Goal: Information Seeking & Learning: Learn about a topic

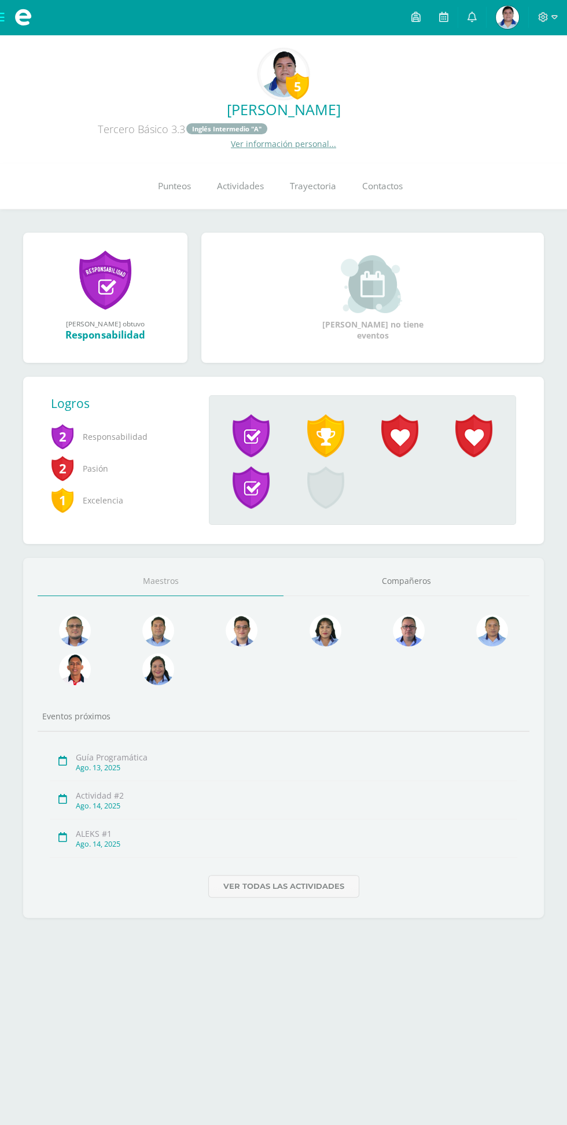
click at [548, 17] on icon at bounding box center [543, 17] width 10 height 10
click at [526, 79] on span "Cerrar sesión" at bounding box center [519, 79] width 52 height 11
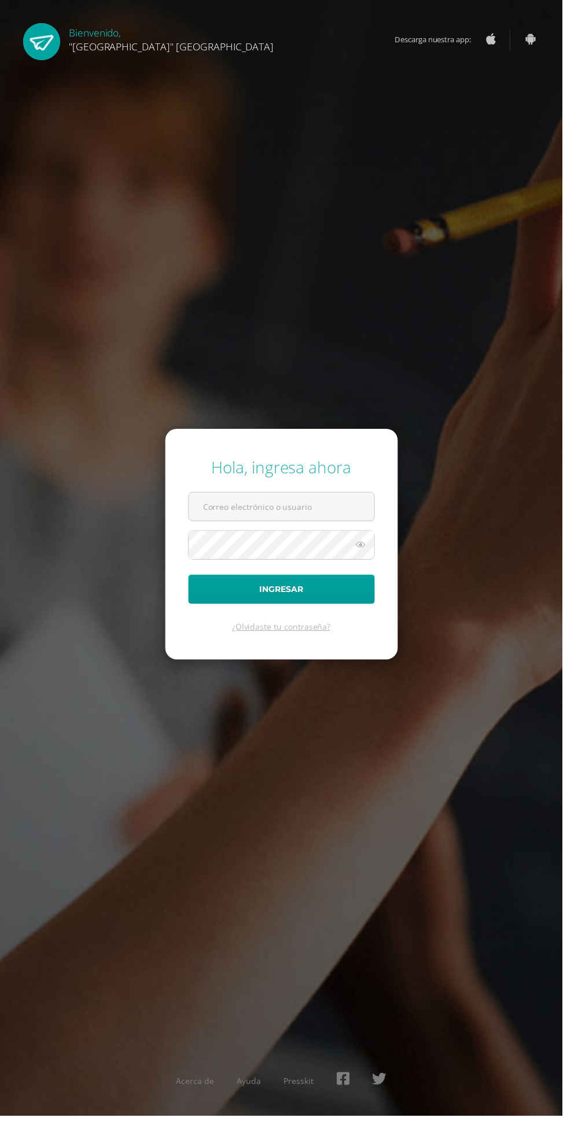
click at [342, 525] on input "text" at bounding box center [283, 511] width 187 height 28
click at [350, 525] on input "text" at bounding box center [283, 511] width 187 height 28
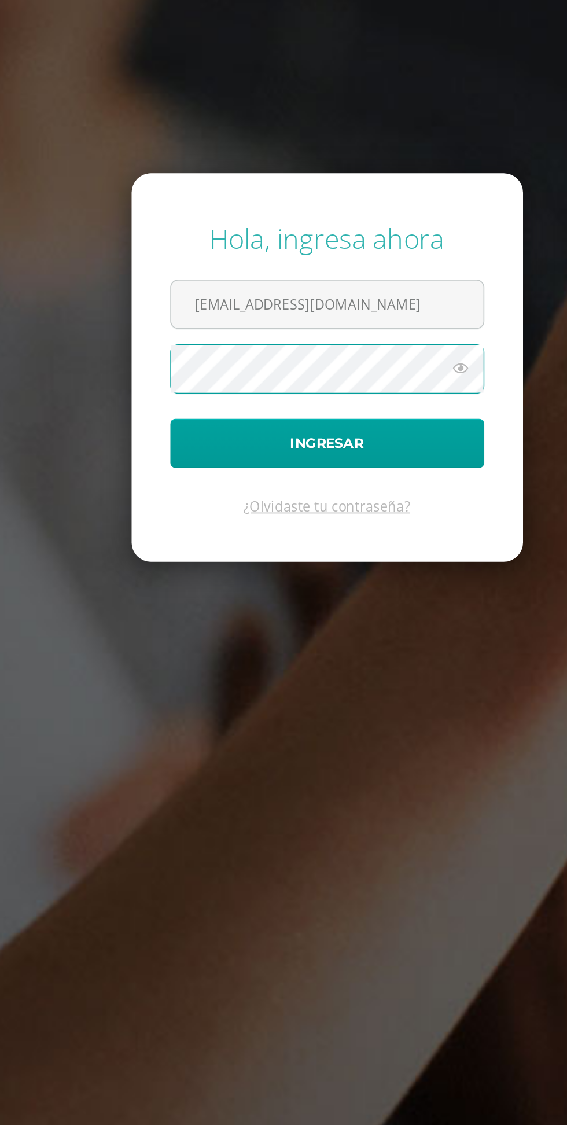
type input "23147@lasallechiquimula.edu.gt"
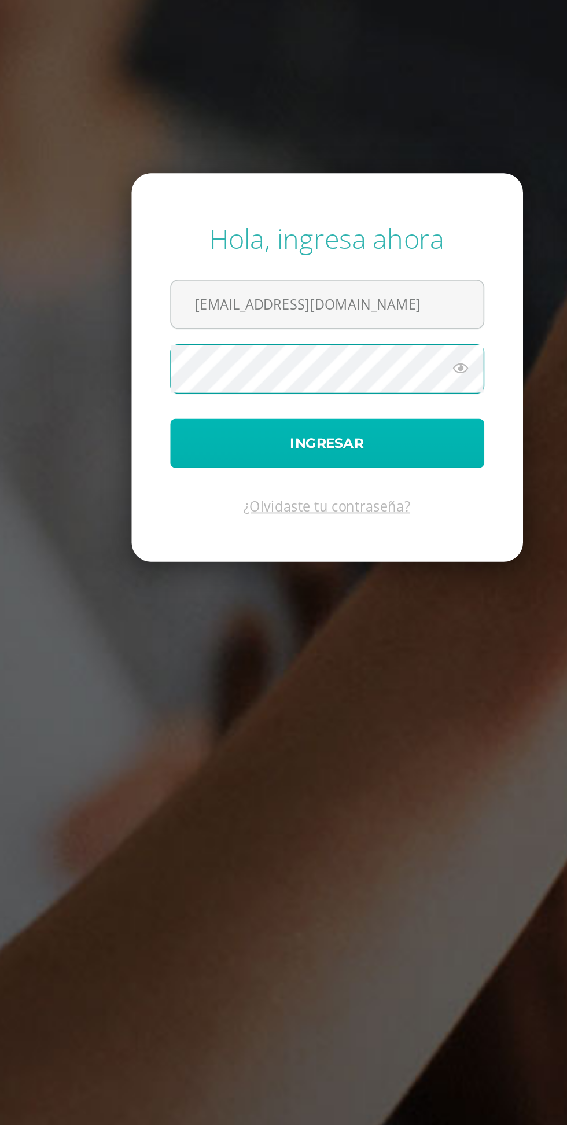
click at [208, 609] on button "Ingresar" at bounding box center [284, 594] width 188 height 30
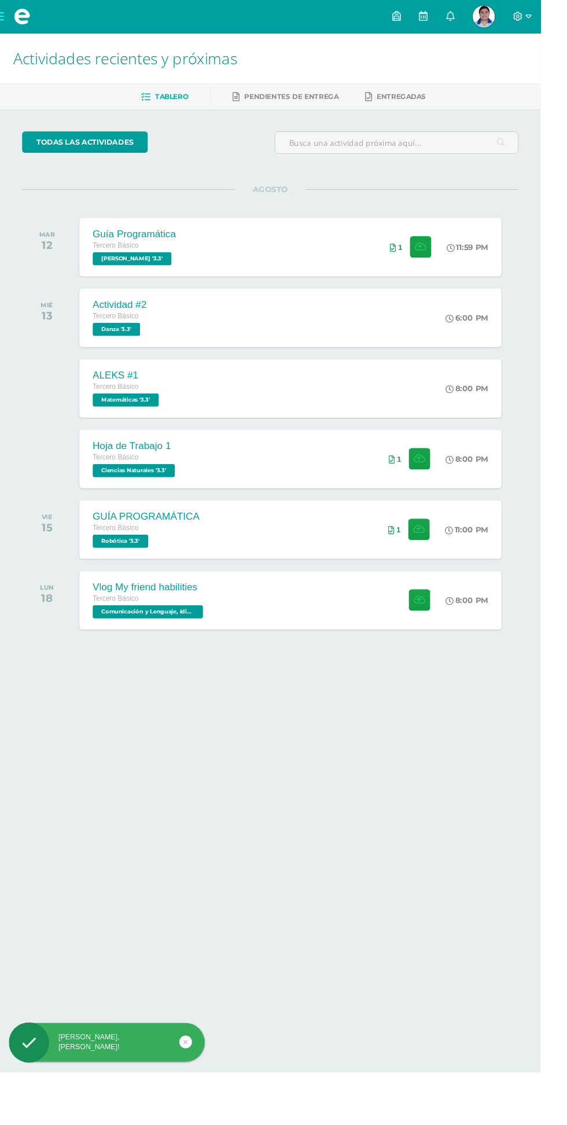
click at [549, 17] on icon at bounding box center [543, 17] width 10 height 10
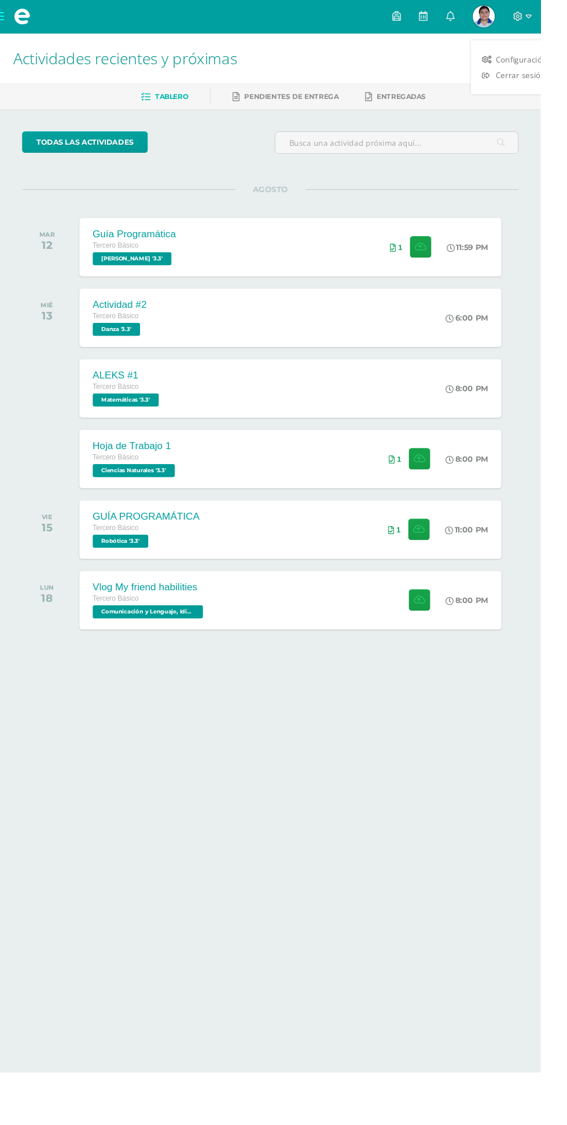
click at [551, 84] on span "Cerrar sesión" at bounding box center [546, 79] width 52 height 11
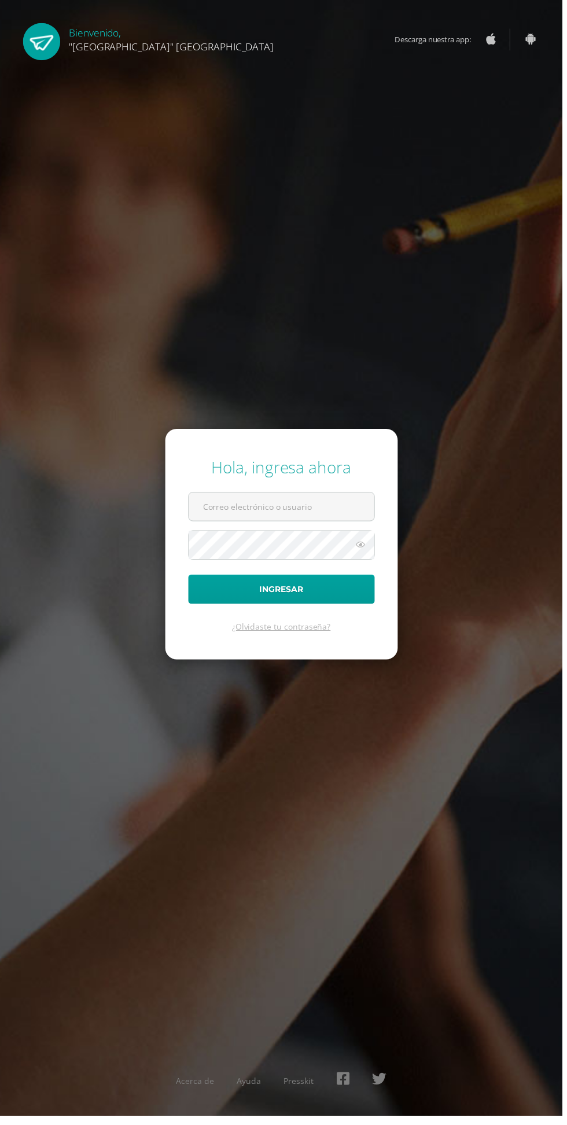
click at [341, 525] on input "text" at bounding box center [283, 511] width 187 height 28
click at [333, 525] on input "text" at bounding box center [283, 511] width 187 height 28
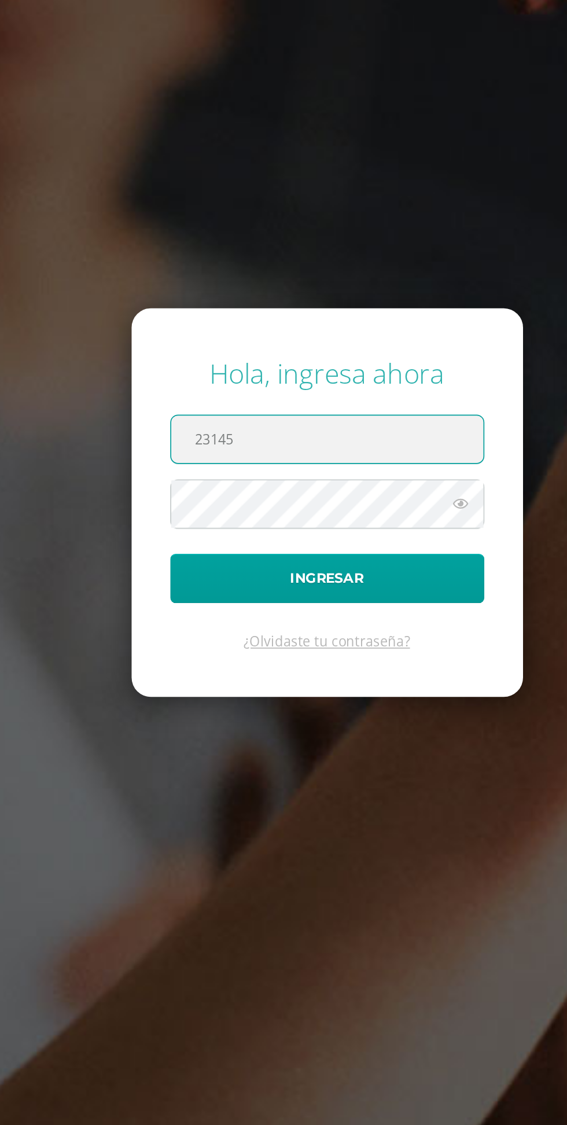
type input "23145@lasallechiquimula.edu.gt"
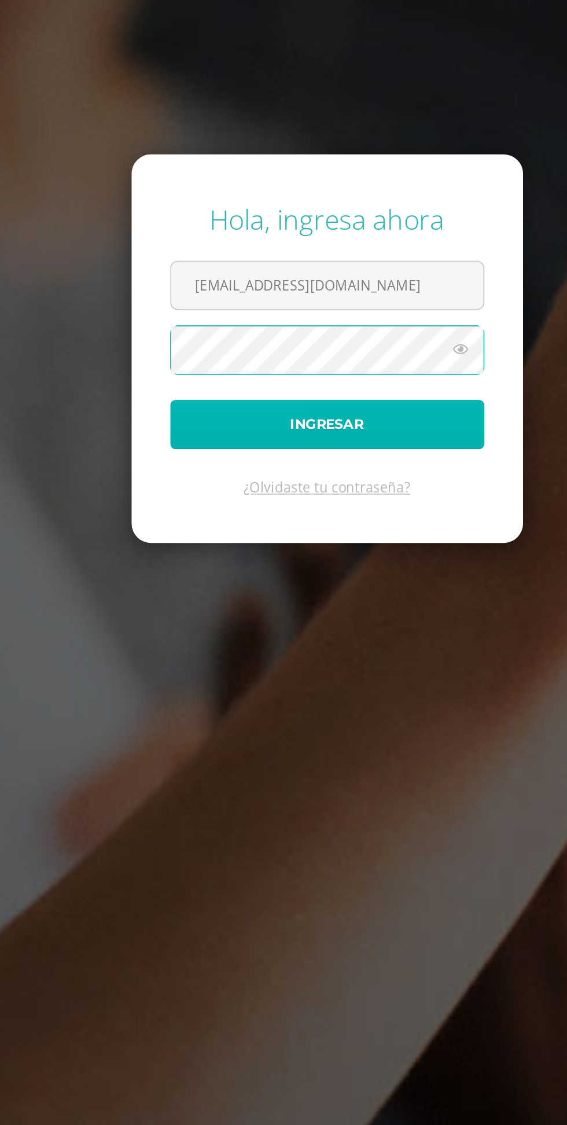
click at [204, 609] on button "Ingresar" at bounding box center [284, 594] width 188 height 30
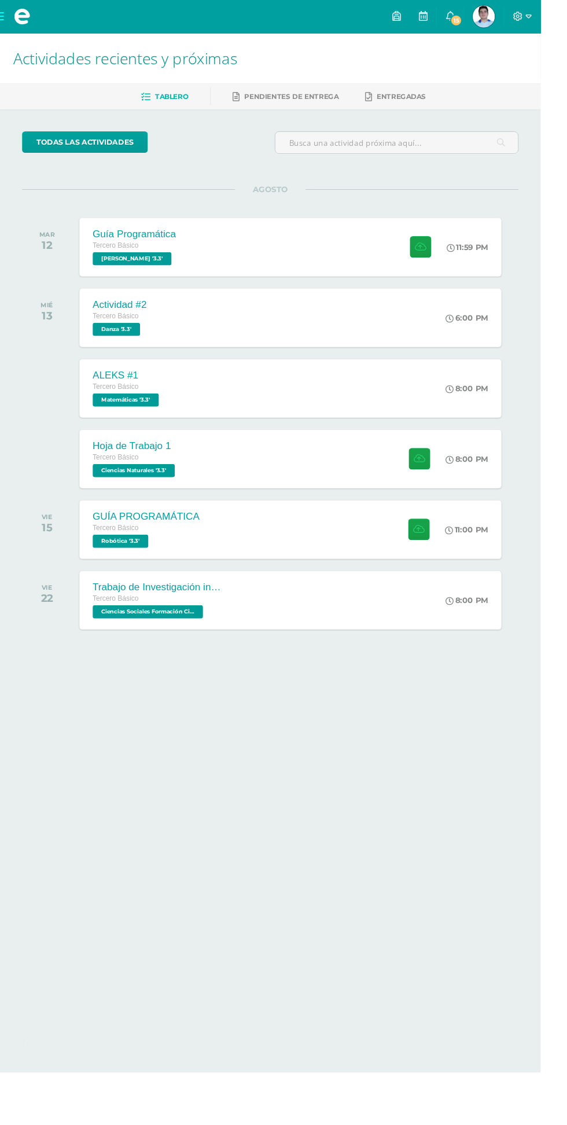
click at [15, 33] on span at bounding box center [23, 17] width 46 height 35
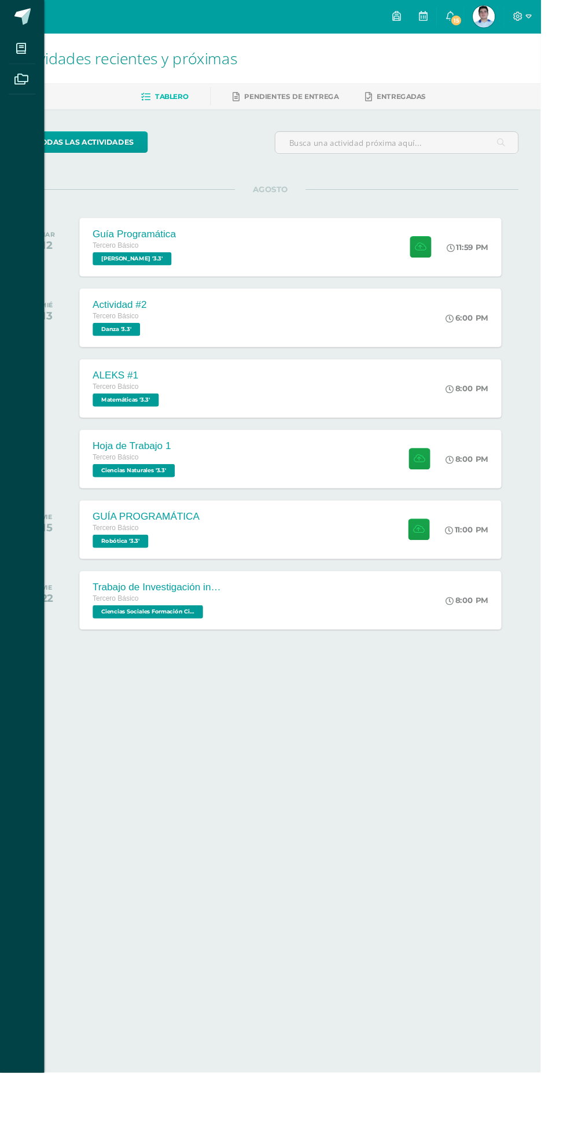
click at [22, 51] on icon at bounding box center [22, 51] width 10 height 12
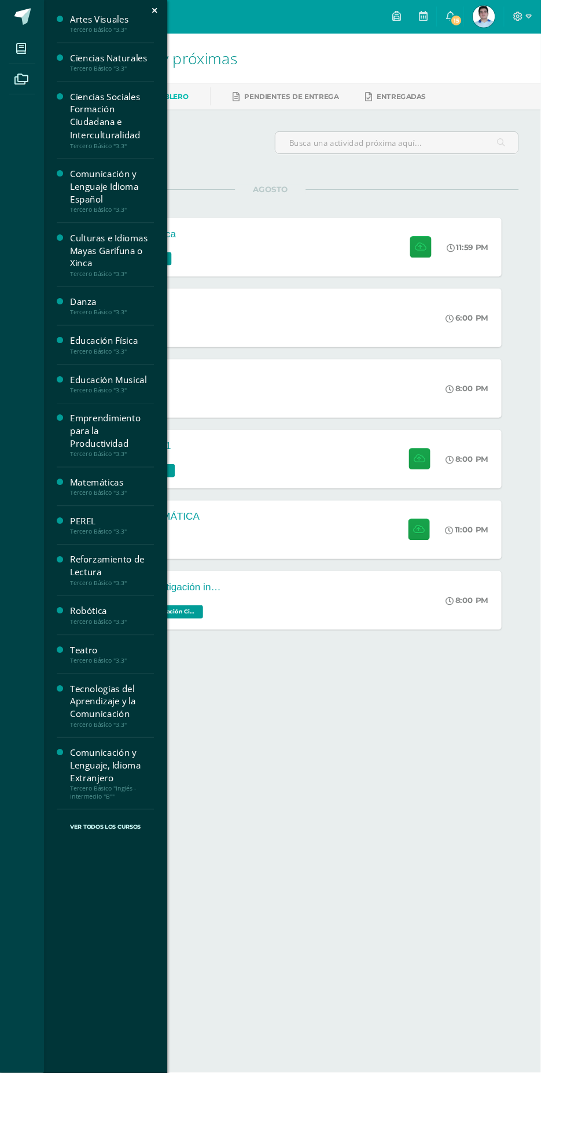
click at [83, 585] on div "Reforzamiento de Lectura" at bounding box center [118, 594] width 88 height 27
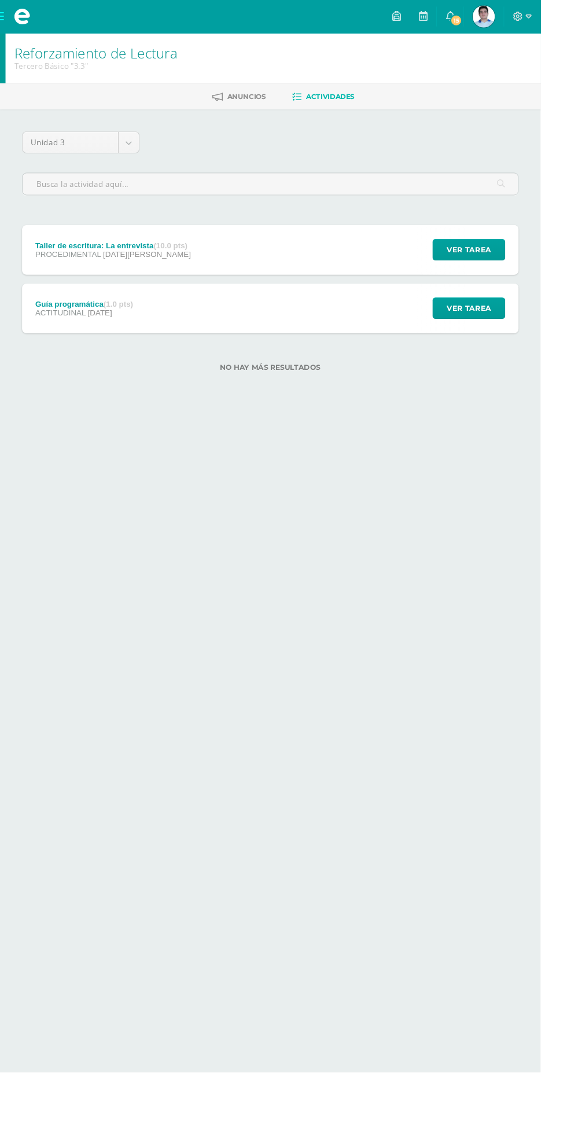
click at [393, 280] on div "Taller de escritura: La entrevista (10.0 pts) PROCEDIMENTAL [DATE][PERSON_NAME]…" at bounding box center [283, 262] width 521 height 52
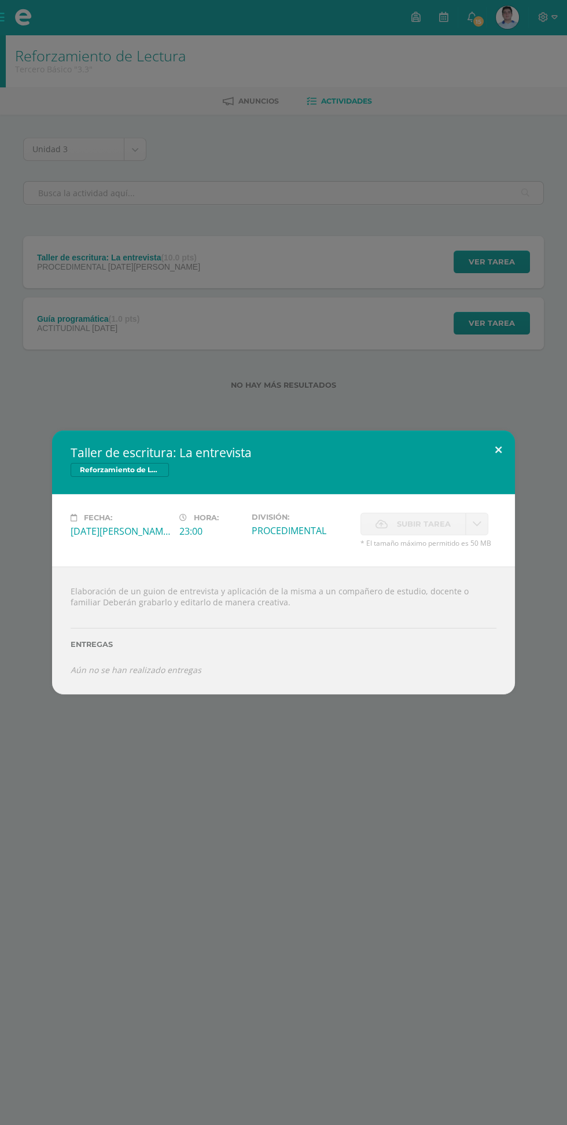
click at [498, 450] on button at bounding box center [498, 450] width 33 height 39
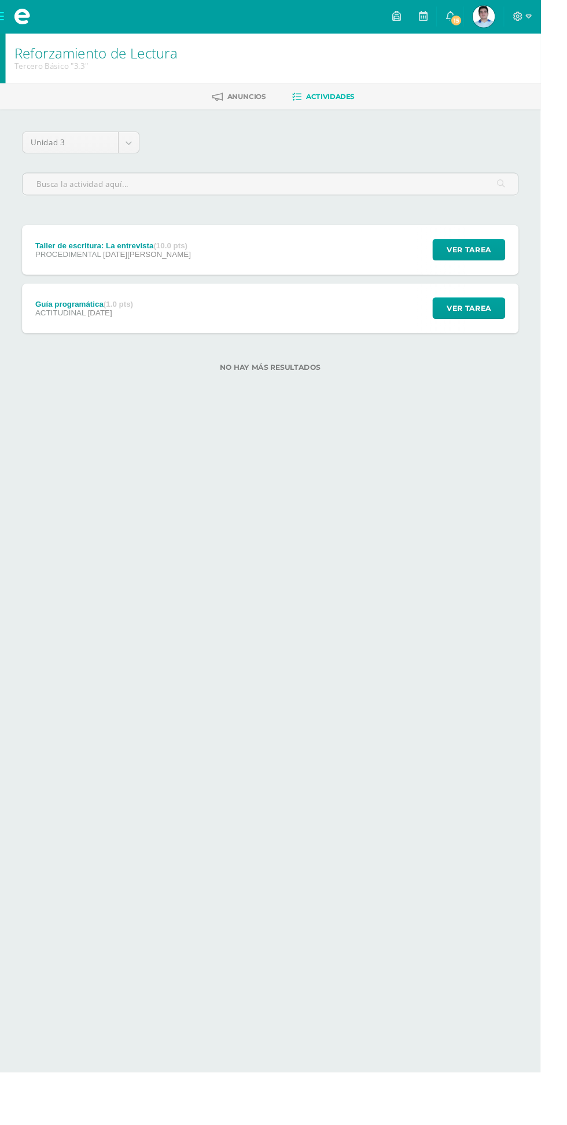
click at [391, 341] on div "Guía programática (1.0 pts) ACTITUDINAL 31 de Julio Ver tarea Guía programática…" at bounding box center [283, 324] width 521 height 52
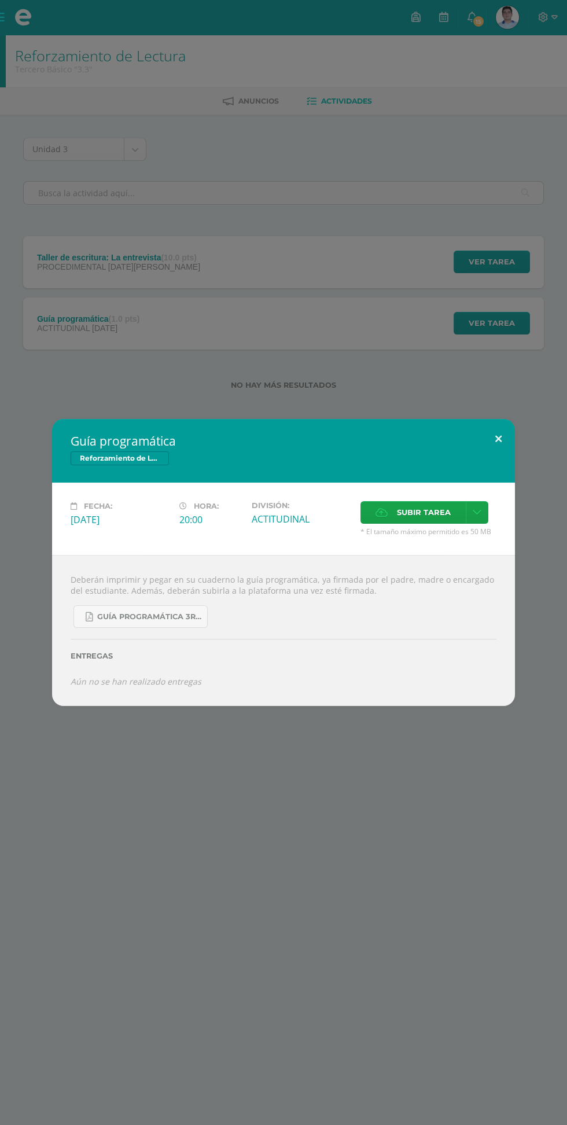
click at [499, 450] on button at bounding box center [498, 438] width 33 height 39
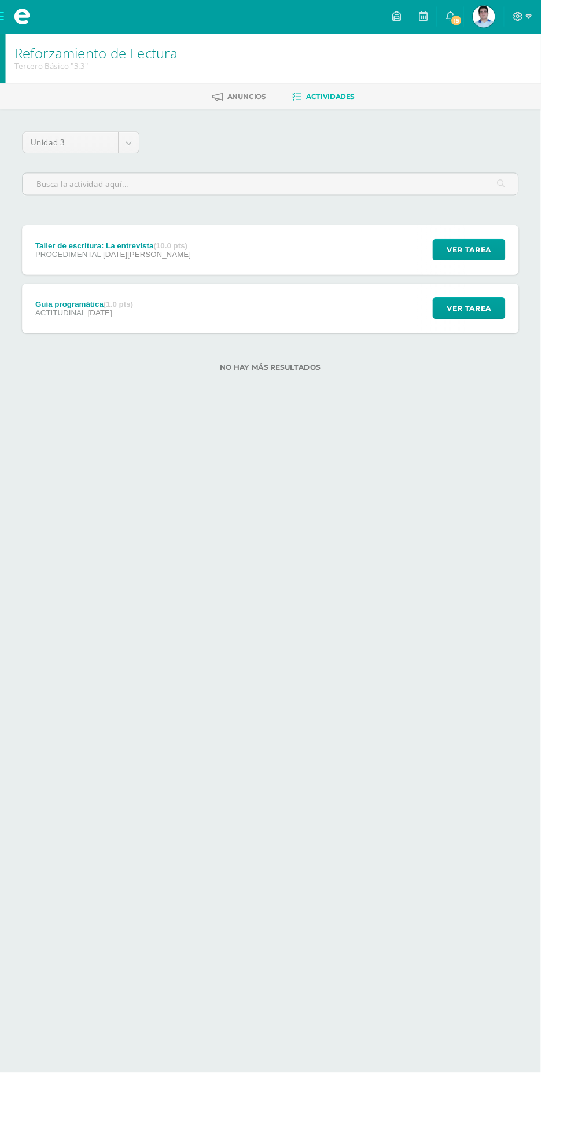
click at [67, 253] on div "Taller de escritura: La entrevista (10.0 pts)" at bounding box center [118, 257] width 163 height 9
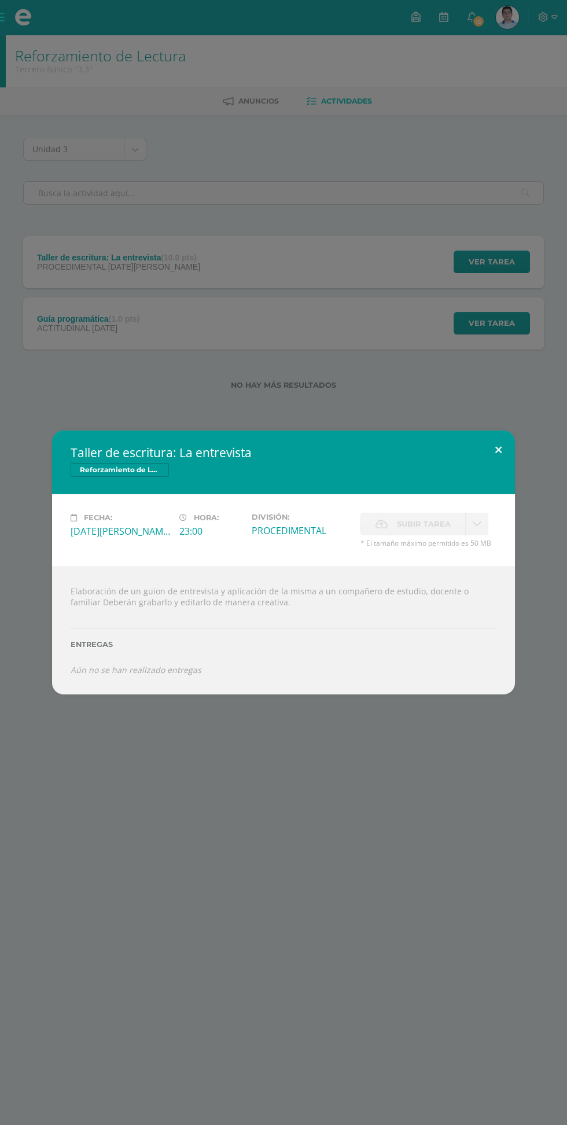
click at [508, 449] on button at bounding box center [498, 450] width 33 height 39
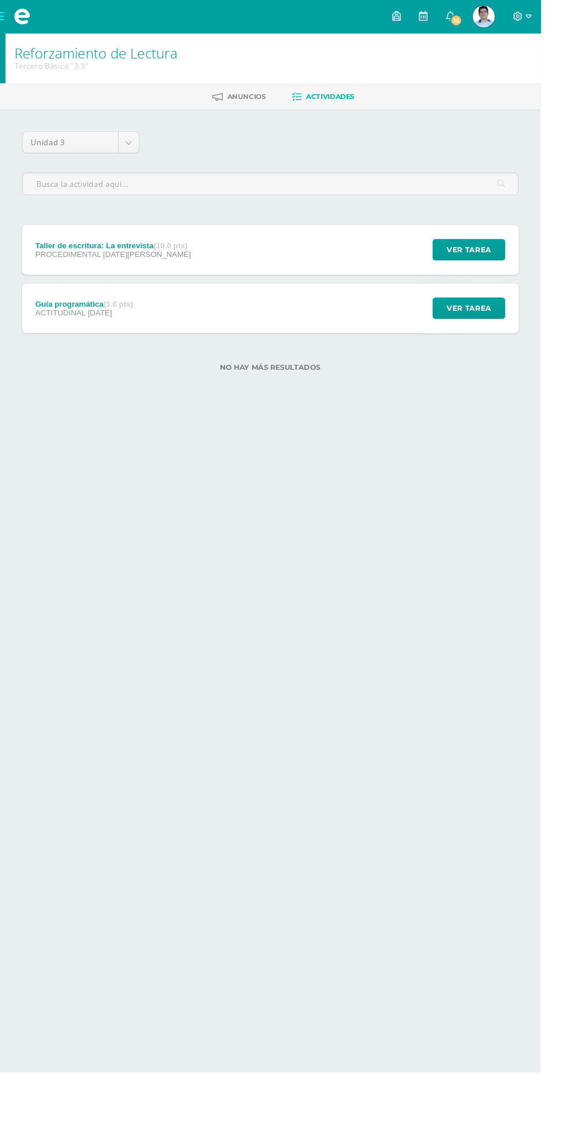
click at [27, 30] on span at bounding box center [23, 17] width 46 height 35
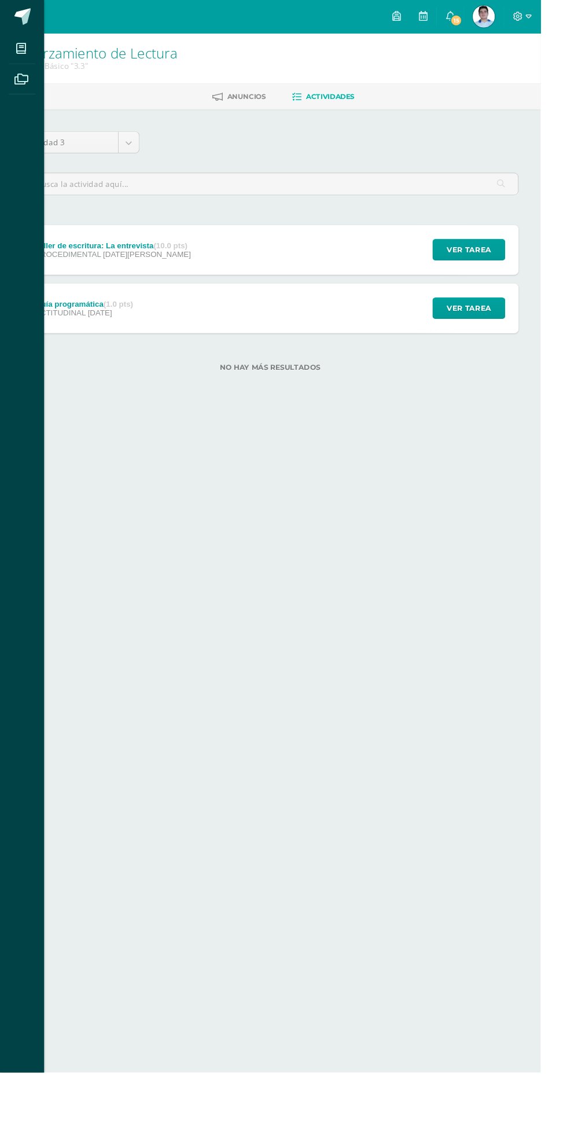
click at [22, 51] on icon at bounding box center [22, 51] width 10 height 12
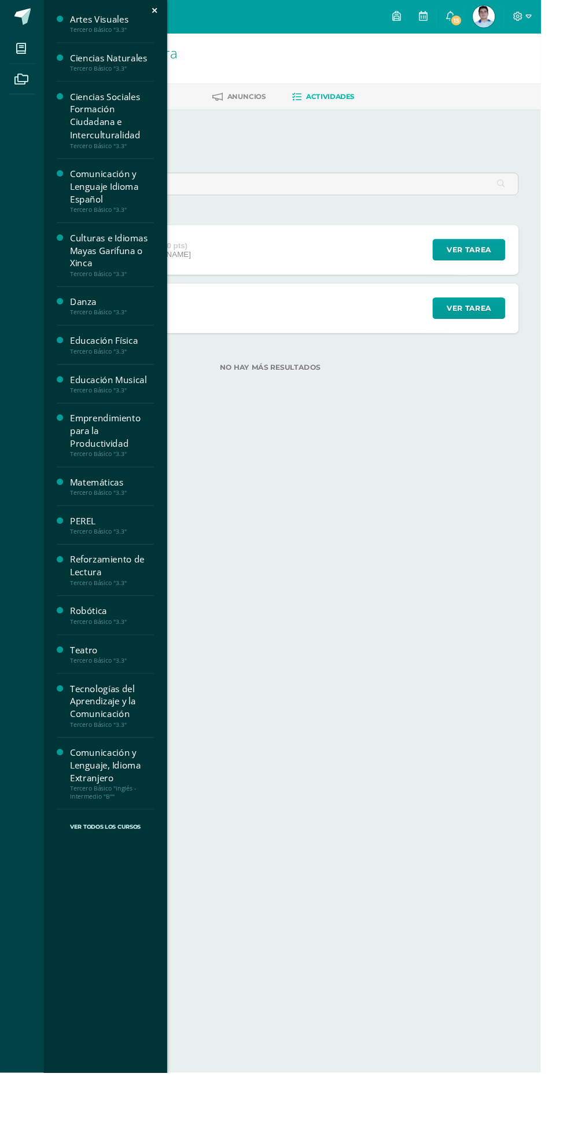
click at [24, 20] on span at bounding box center [23, 17] width 17 height 17
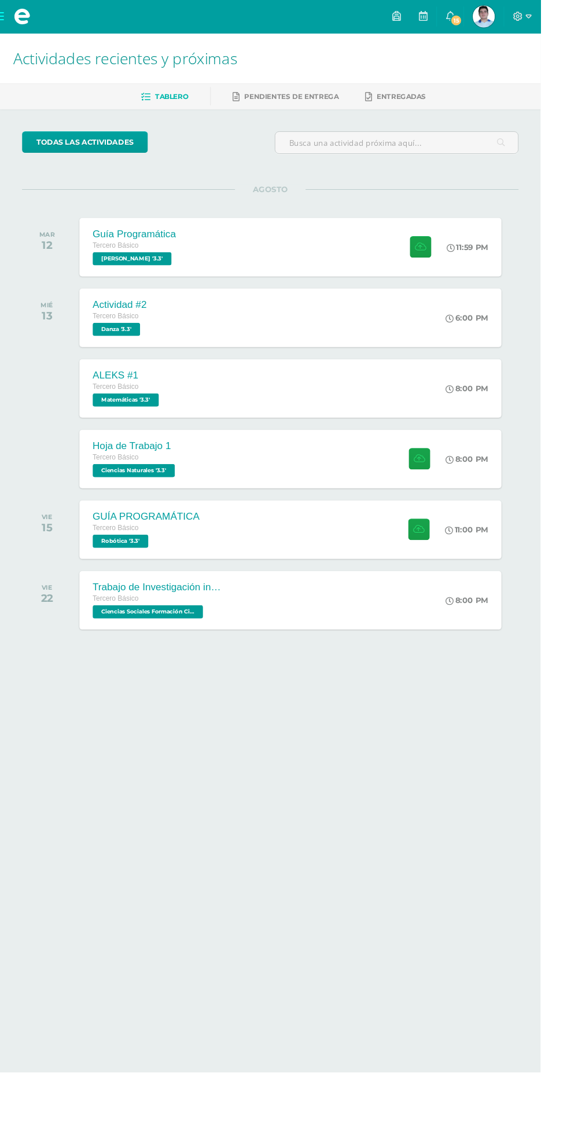
click at [522, 17] on span "[PERSON_NAME] Mi Perfil" at bounding box center [508, 17] width 28 height 23
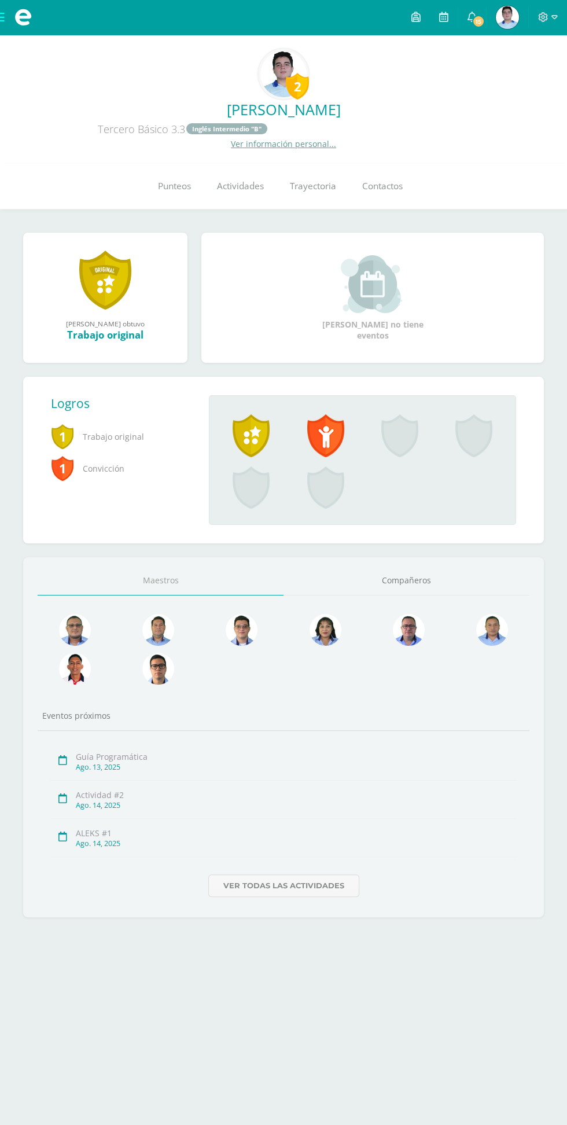
click at [195, 202] on link "Punteos" at bounding box center [174, 186] width 59 height 46
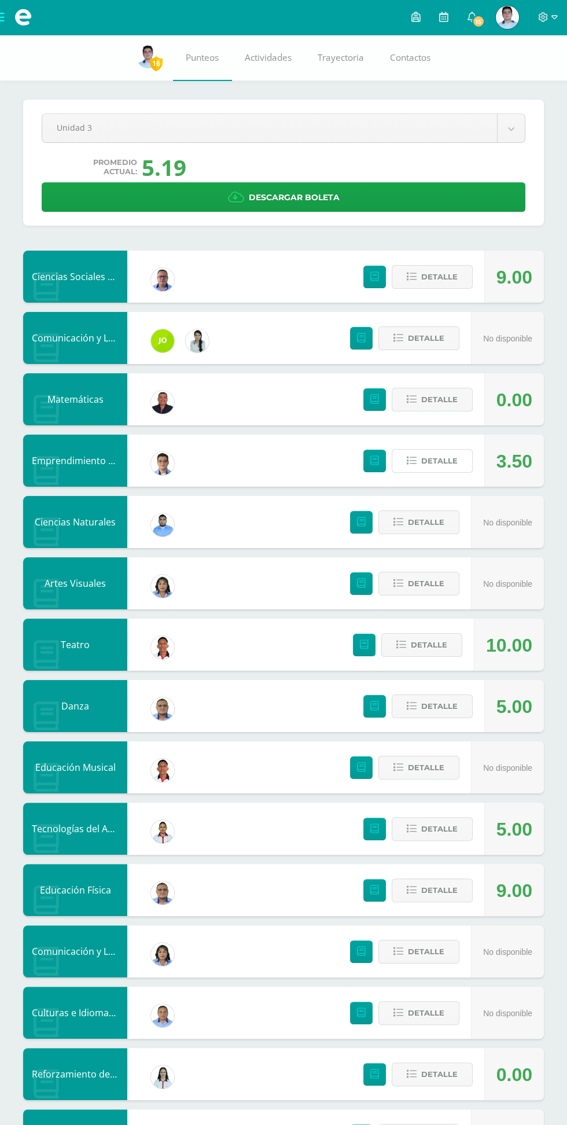
click at [443, 461] on span "Detalle" at bounding box center [439, 460] width 36 height 21
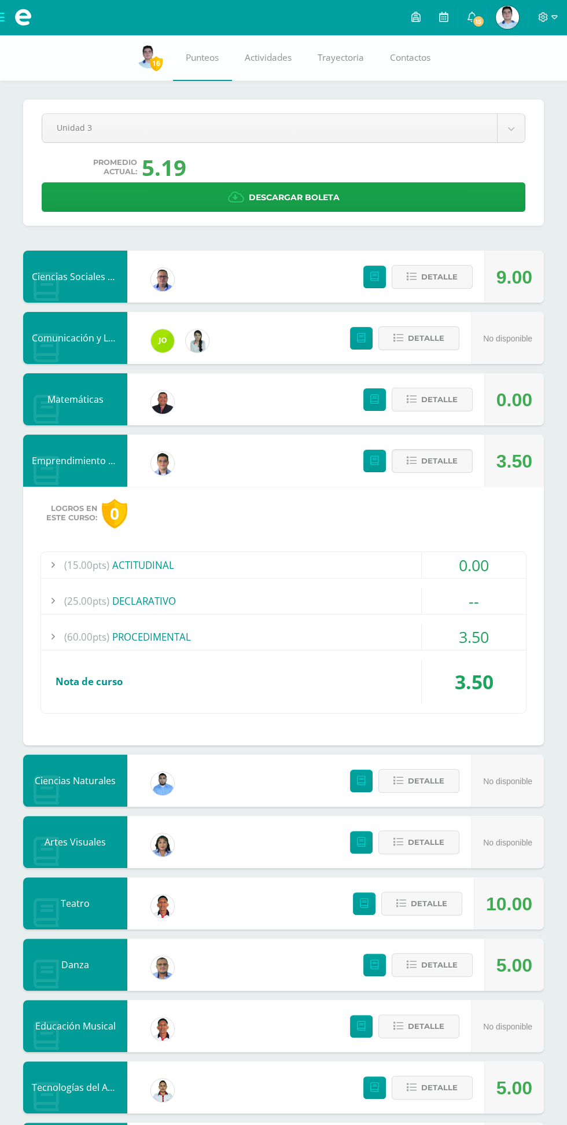
click at [408, 639] on div "(60.00pts) PROCEDIMENTAL" at bounding box center [283, 637] width 485 height 26
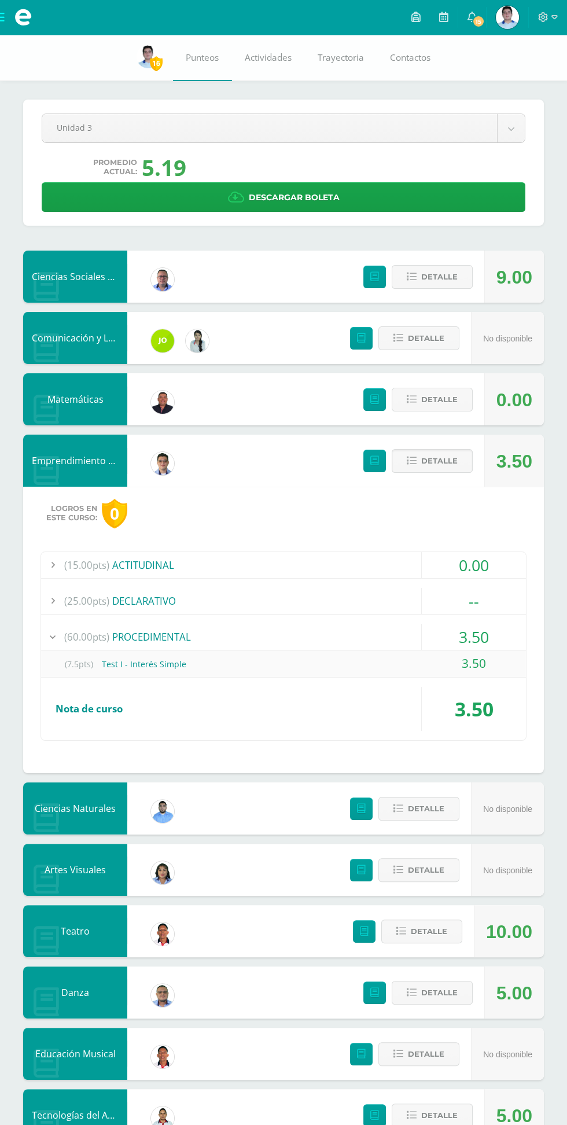
click at [402, 559] on div "(15.00pts) ACTITUDINAL" at bounding box center [283, 565] width 485 height 26
click at [406, 566] on div "(15.00pts) ACTITUDINAL" at bounding box center [283, 565] width 485 height 26
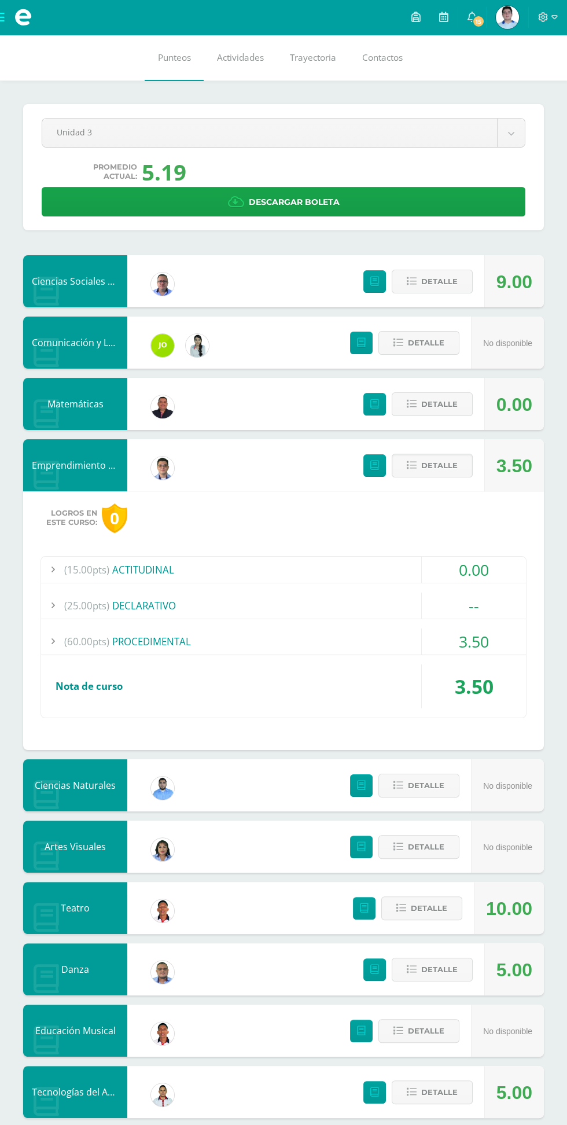
click at [542, 21] on icon at bounding box center [544, 17] width 10 height 10
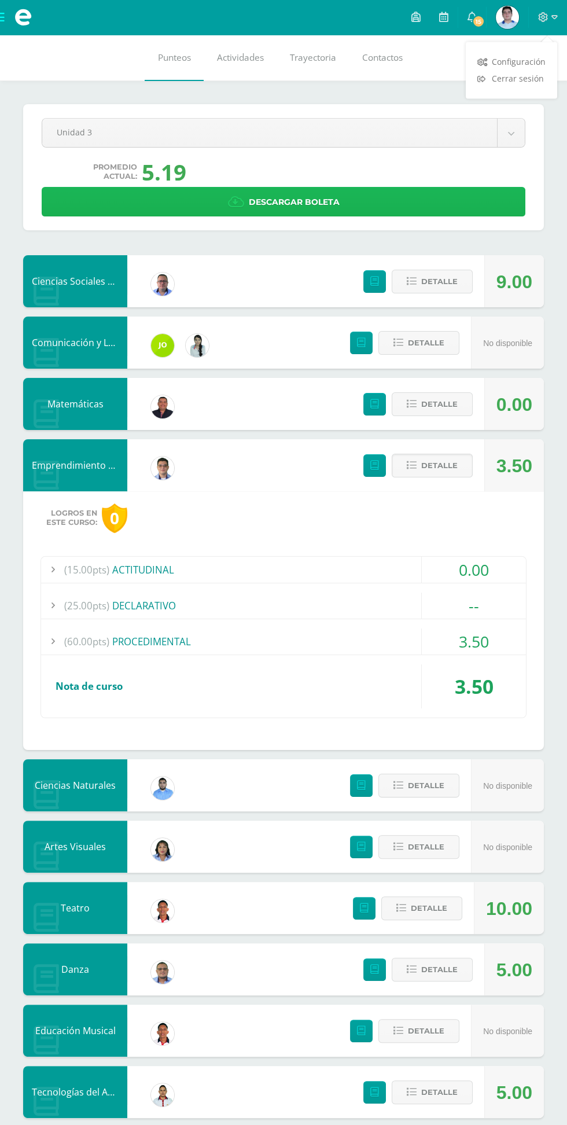
click at [375, 210] on link "Descargar boleta" at bounding box center [284, 202] width 484 height 30
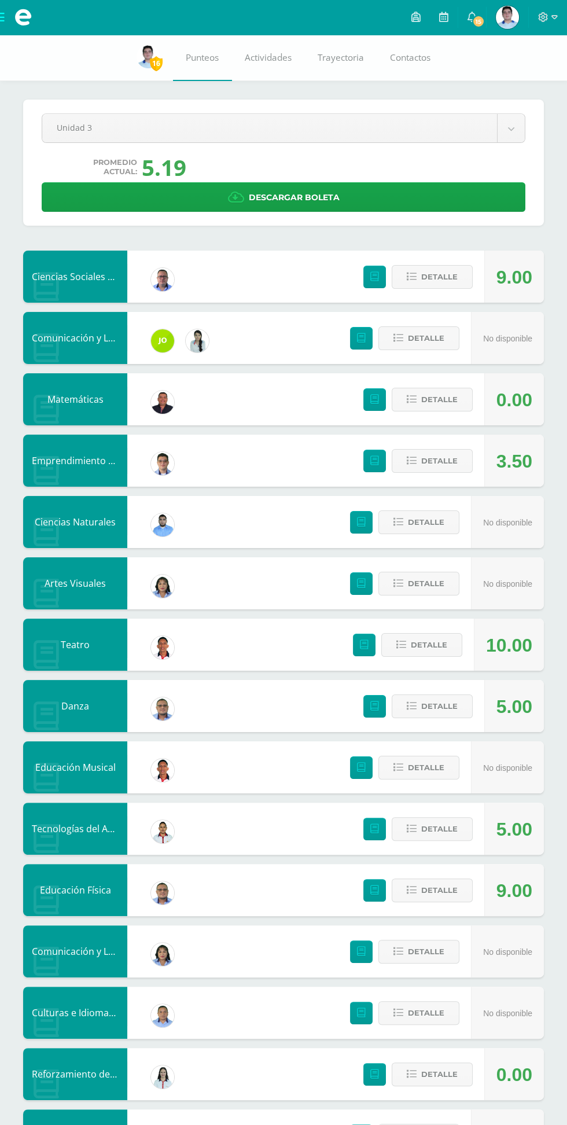
click at [544, 17] on icon at bounding box center [543, 17] width 10 height 10
click at [534, 84] on span "Cerrar sesión" at bounding box center [518, 78] width 52 height 11
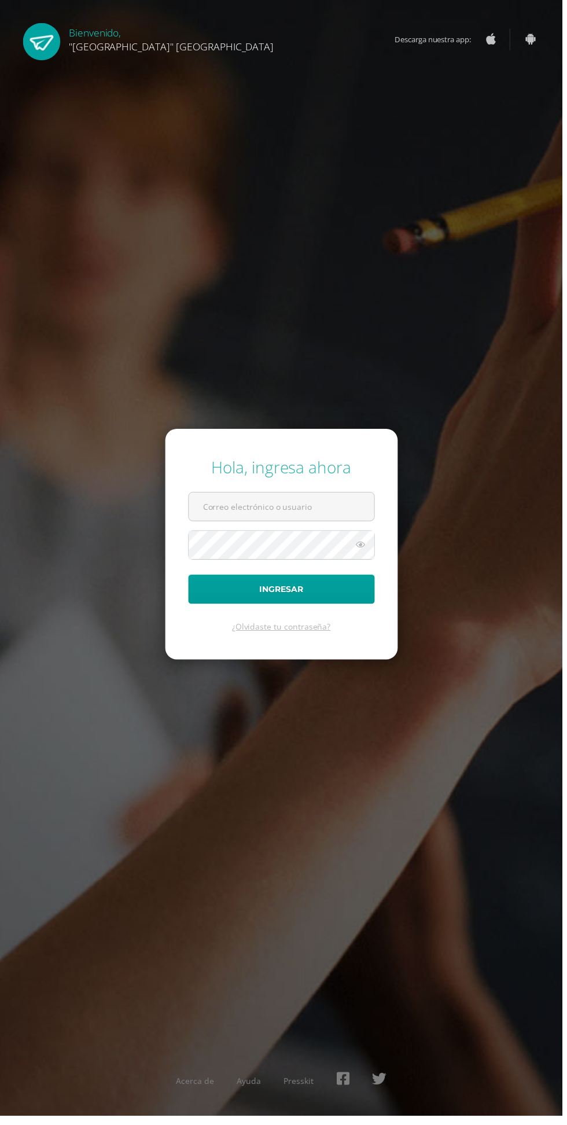
click at [332, 525] on input "text" at bounding box center [283, 511] width 187 height 28
type input "23147@lasallechiquimula.edu.gt"
click at [190, 579] on button "Ingresar" at bounding box center [284, 594] width 188 height 30
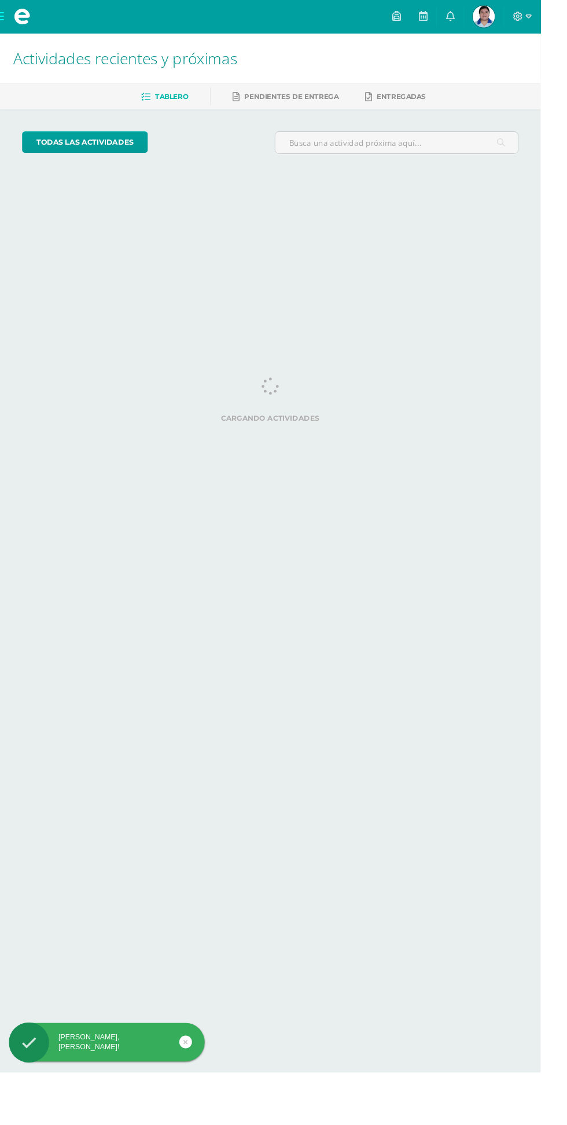
click at [522, 19] on span "Nathaly Sofía Mi Perfil" at bounding box center [508, 17] width 28 height 23
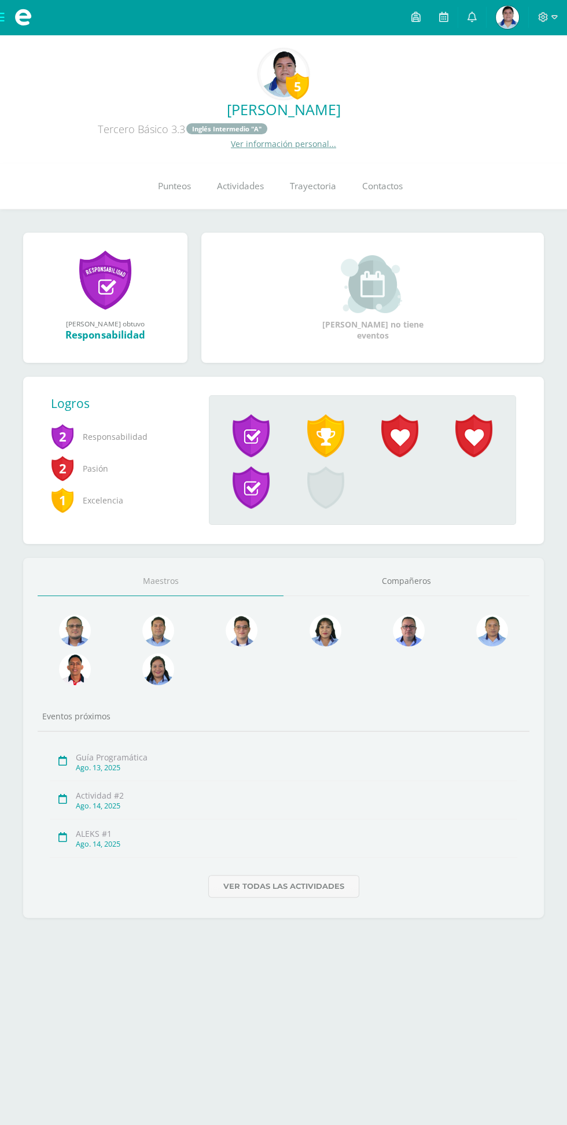
click at [162, 203] on link "Punteos" at bounding box center [174, 186] width 59 height 46
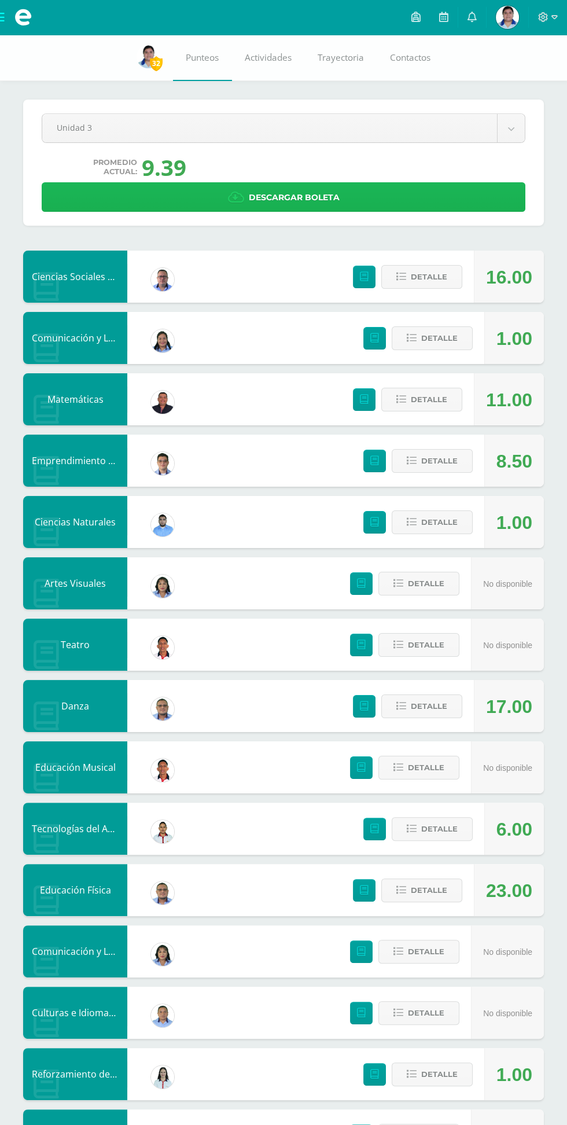
click at [100, 194] on link "Descargar boleta" at bounding box center [284, 197] width 484 height 30
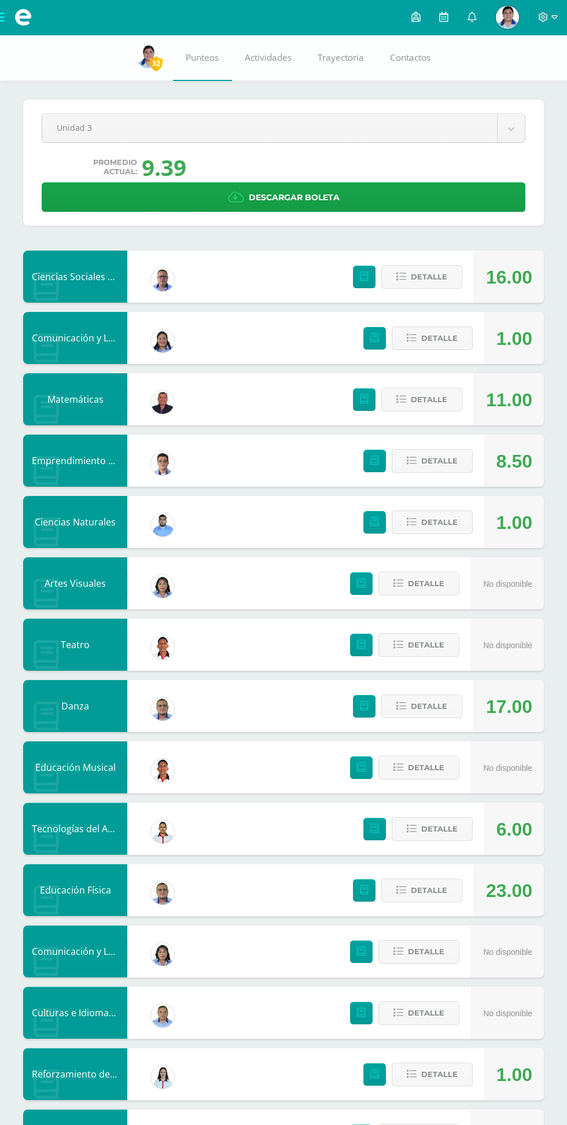
click at [520, 17] on span "Nathaly Sofía Mi Perfil" at bounding box center [508, 17] width 28 height 23
click at [540, 21] on icon at bounding box center [543, 17] width 10 height 10
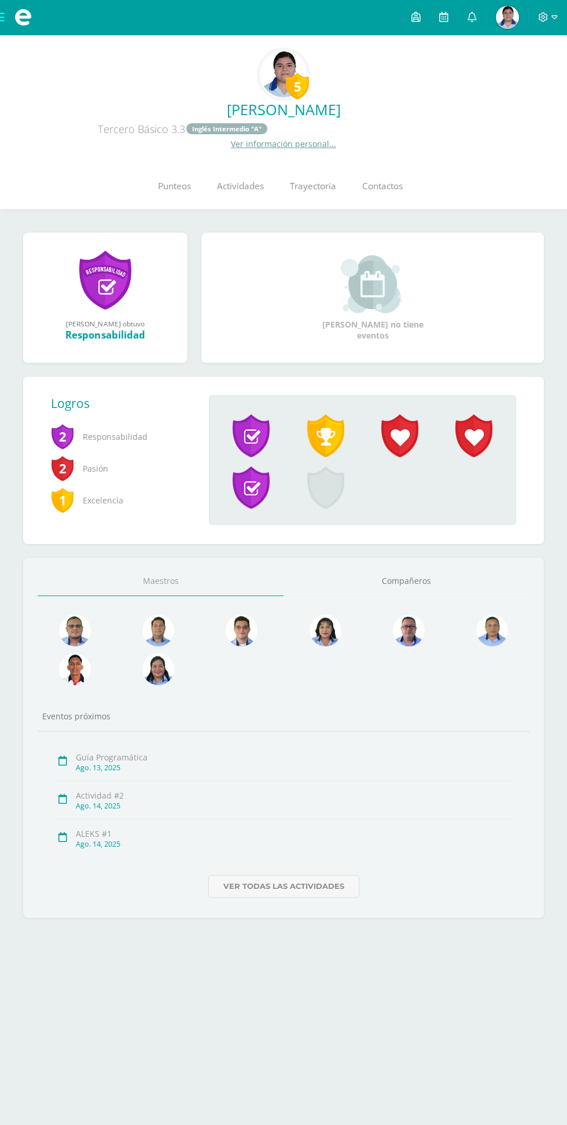
click at [541, 16] on icon at bounding box center [543, 17] width 10 height 10
click at [517, 83] on span "Cerrar sesión" at bounding box center [518, 78] width 52 height 11
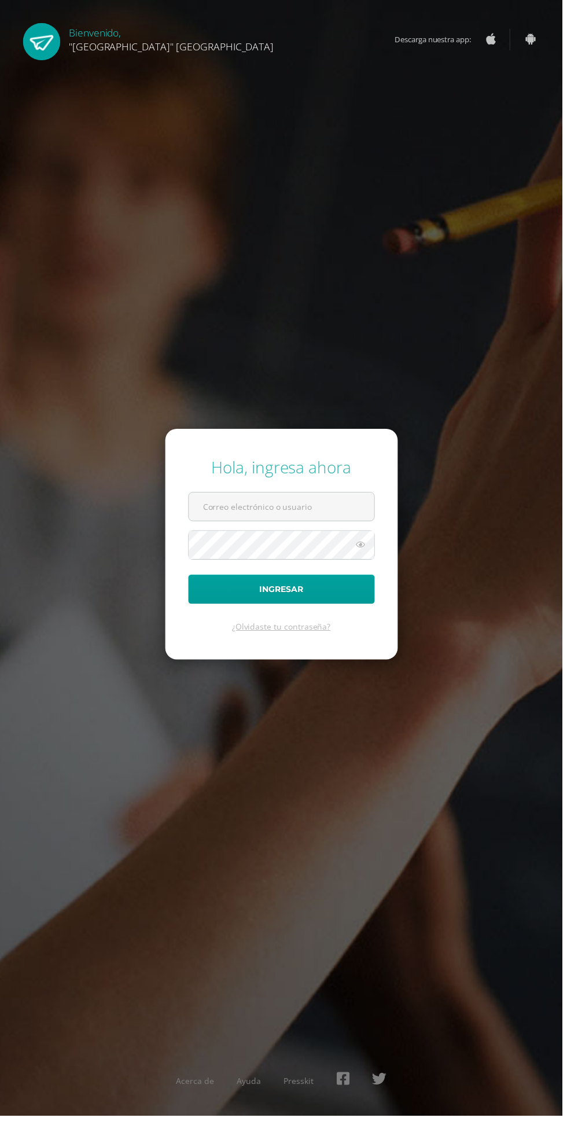
scroll to position [95, 0]
click at [211, 497] on input "text" at bounding box center [283, 511] width 187 height 28
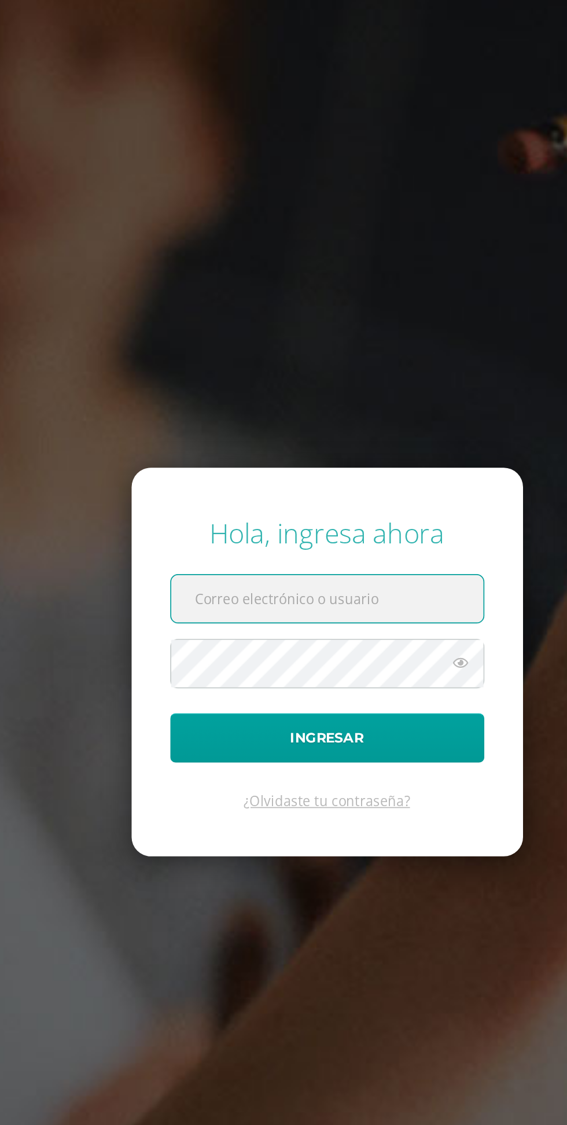
scroll to position [69, 0]
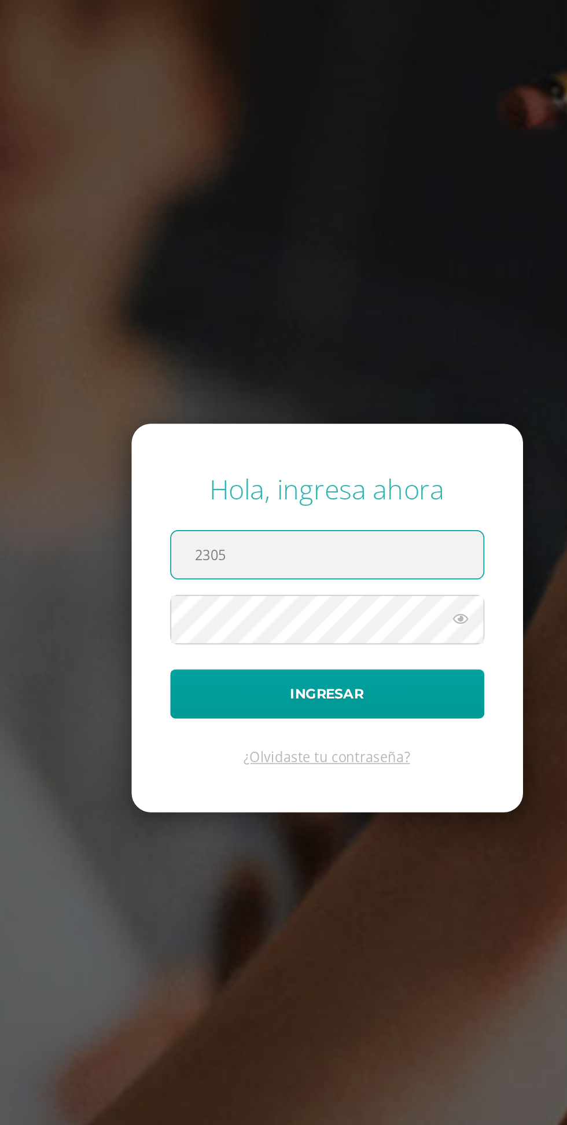
type input "23056"
click at [223, 497] on input "23023@lasallechiquimula.edu.gt" at bounding box center [283, 511] width 187 height 28
click at [233, 497] on input "23023@lasallechiquimula.edu.gt" at bounding box center [283, 511] width 187 height 28
click at [224, 497] on input "23023@lasallechiquimula.edu.gt" at bounding box center [283, 511] width 187 height 28
click at [227, 497] on input "23023@lasallechiquimula.edu.gt" at bounding box center [283, 511] width 187 height 28
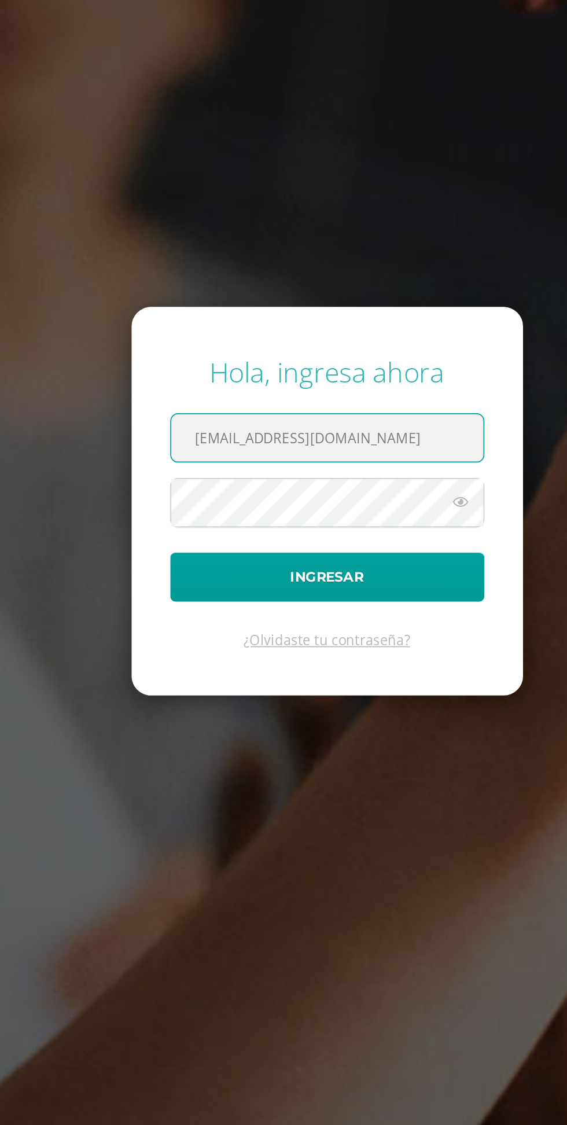
type input "23056@lasallechiquimula.edu.gt"
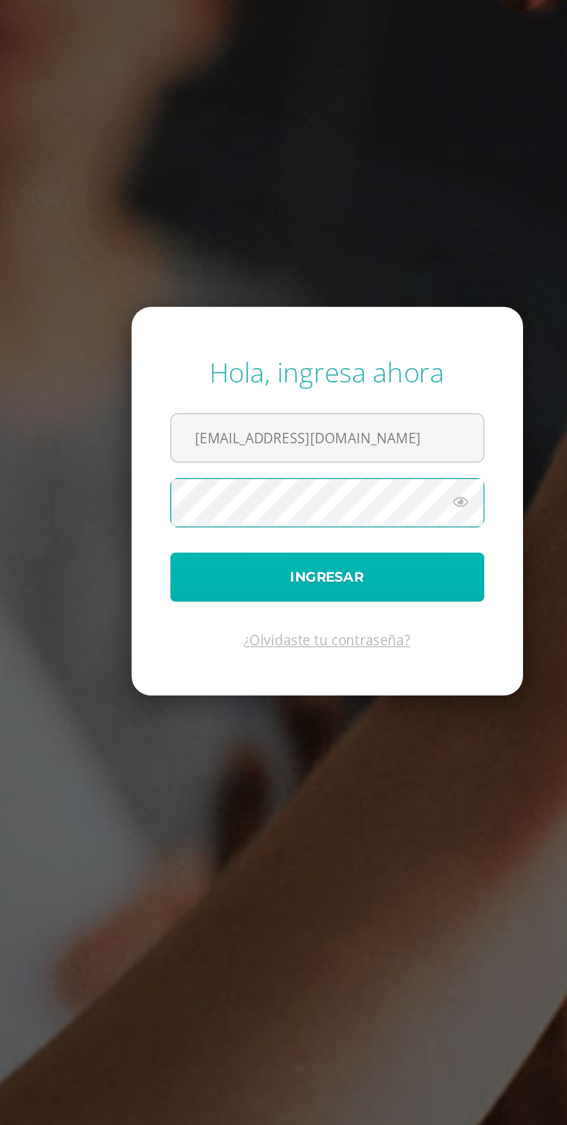
click at [209, 579] on button "Ingresar" at bounding box center [284, 594] width 188 height 30
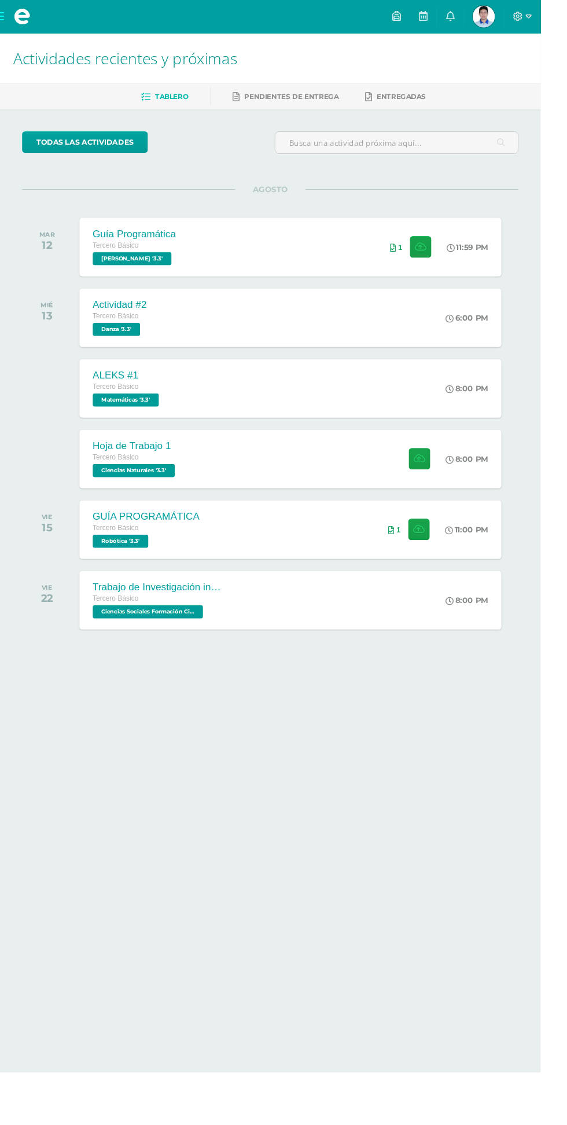
click at [476, 258] on link at bounding box center [474, 259] width 10 height 10
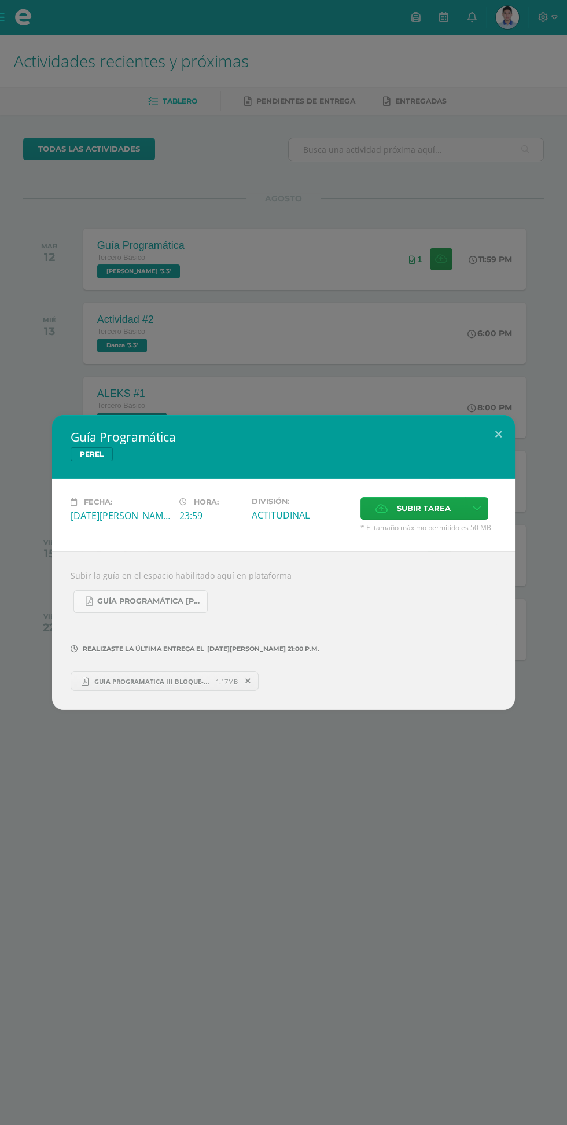
click at [101, 676] on link "GUIA PROGRAMATICA III BLOQUE-[PERSON_NAME].pdf 1.17MB" at bounding box center [165, 682] width 188 height 20
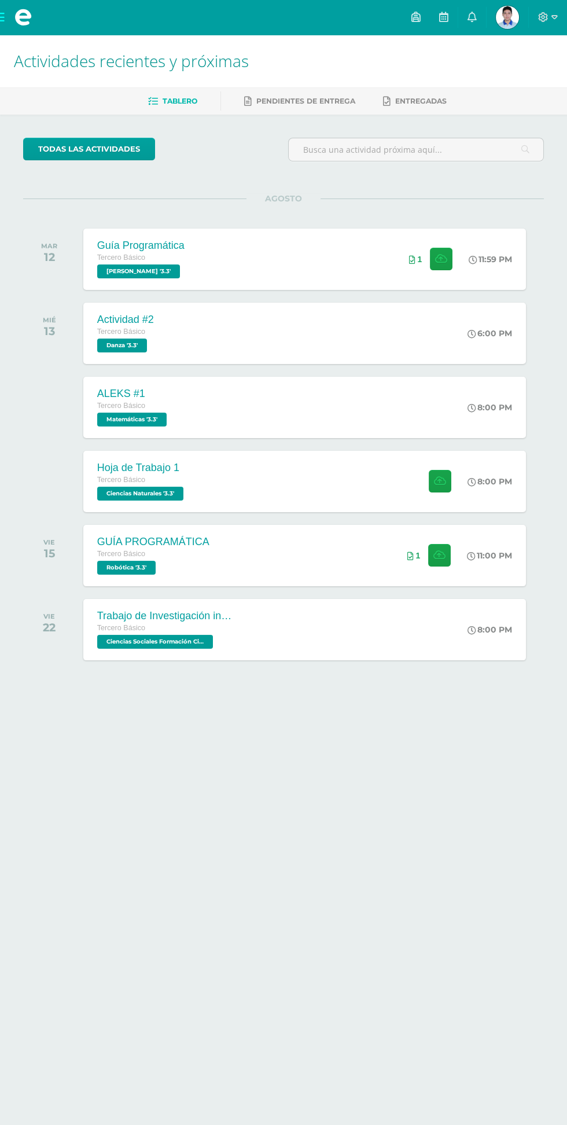
click at [111, 567] on span "Robótica '3.3'" at bounding box center [126, 568] width 58 height 14
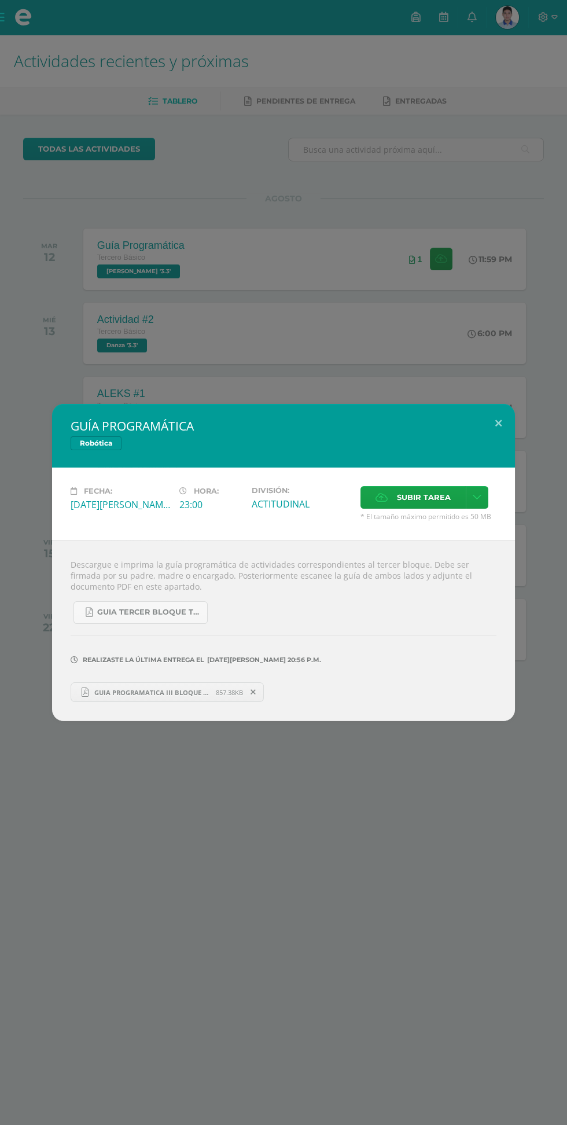
click at [476, 272] on div "GUÍA PROGRAMÁTICA Robótica Fecha: [DATE][PERSON_NAME] Hora: 23:00 División: Sub…" at bounding box center [283, 562] width 567 height 1125
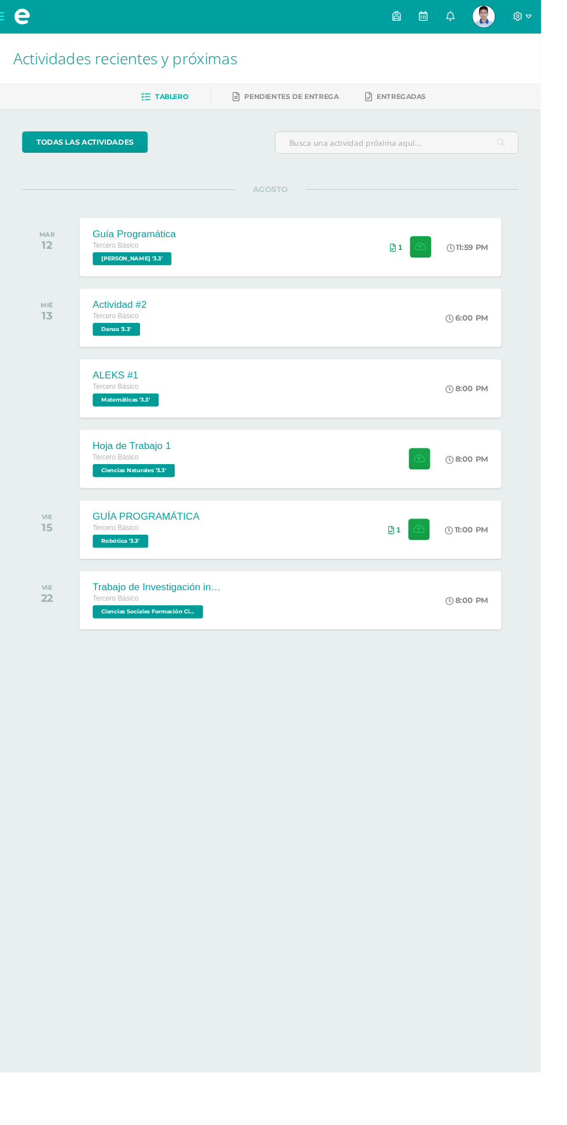
click at [529, 34] on link "[PERSON_NAME] Mi Perfil" at bounding box center [508, 17] width 42 height 35
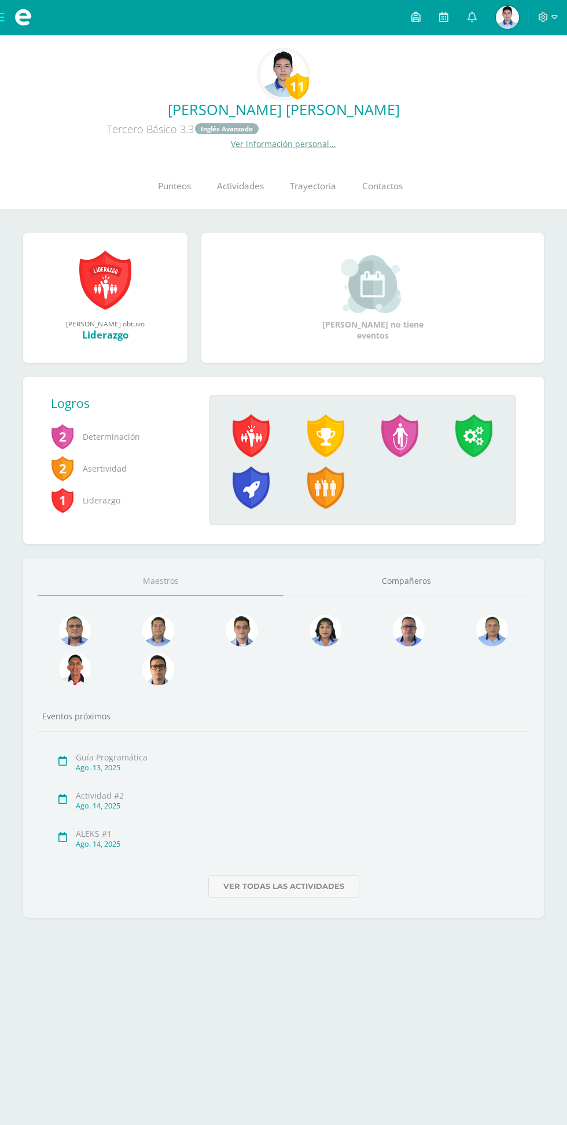
click at [237, 434] on span at bounding box center [251, 436] width 37 height 43
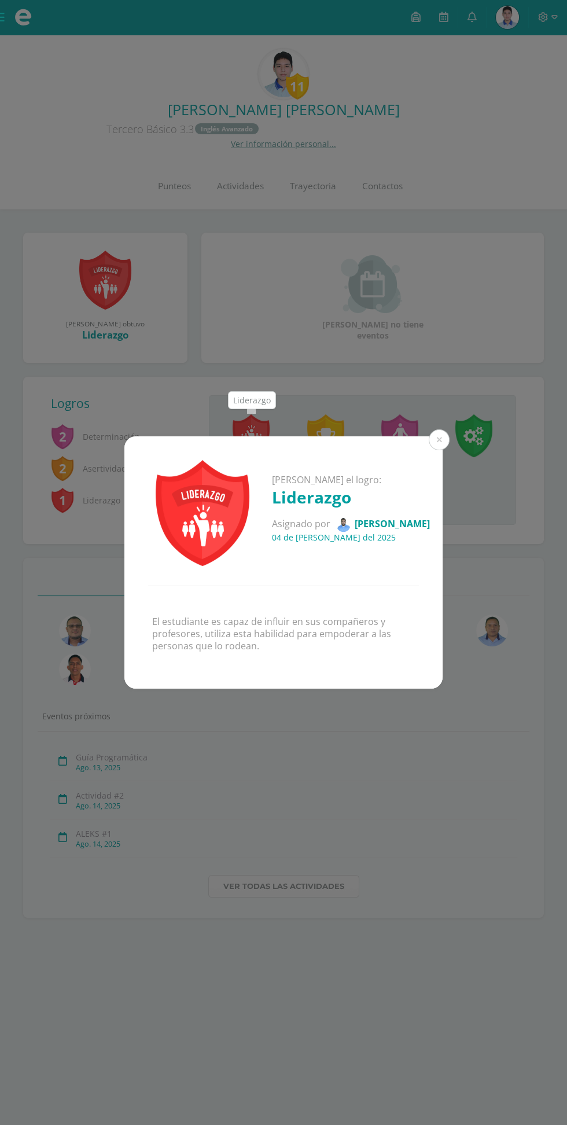
click at [167, 267] on div "Fernando José ganó el logro: Liderazgo Asignado por Vinicio Vacaro 04 de Julio …" at bounding box center [283, 562] width 567 height 1125
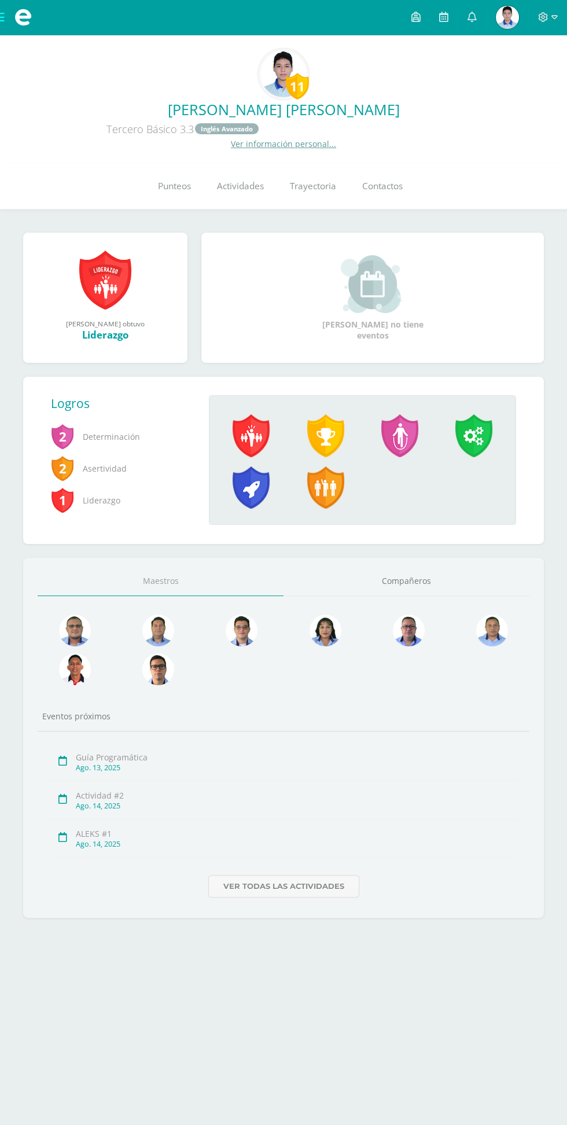
click at [263, 429] on span at bounding box center [251, 436] width 37 height 43
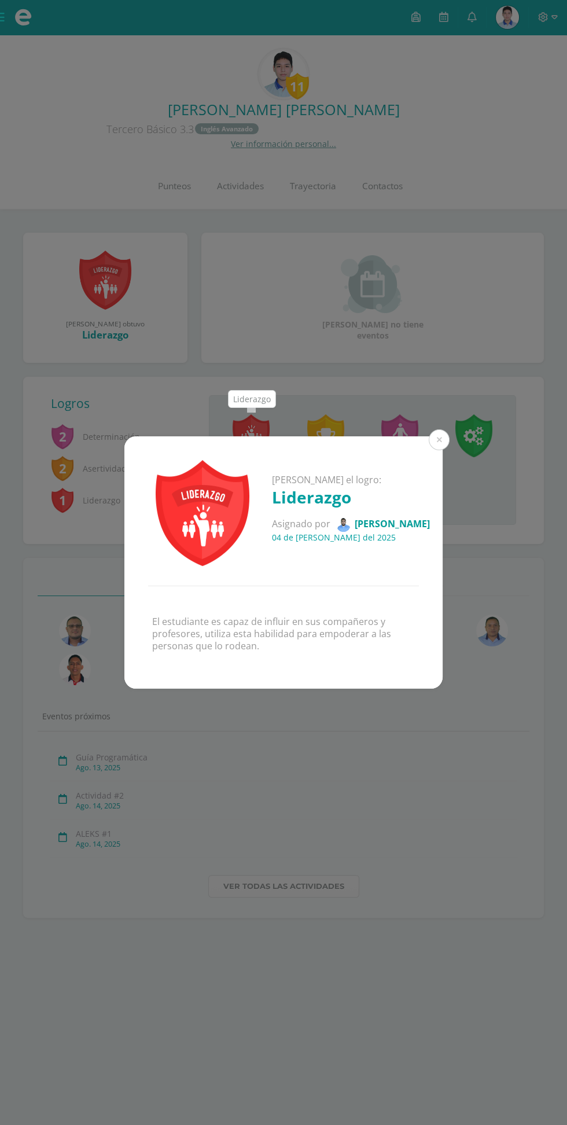
click at [184, 300] on div "Fernando José ganó el logro: Liderazgo Asignado por Vinicio Vacaro 04 de Julio …" at bounding box center [283, 562] width 567 height 1125
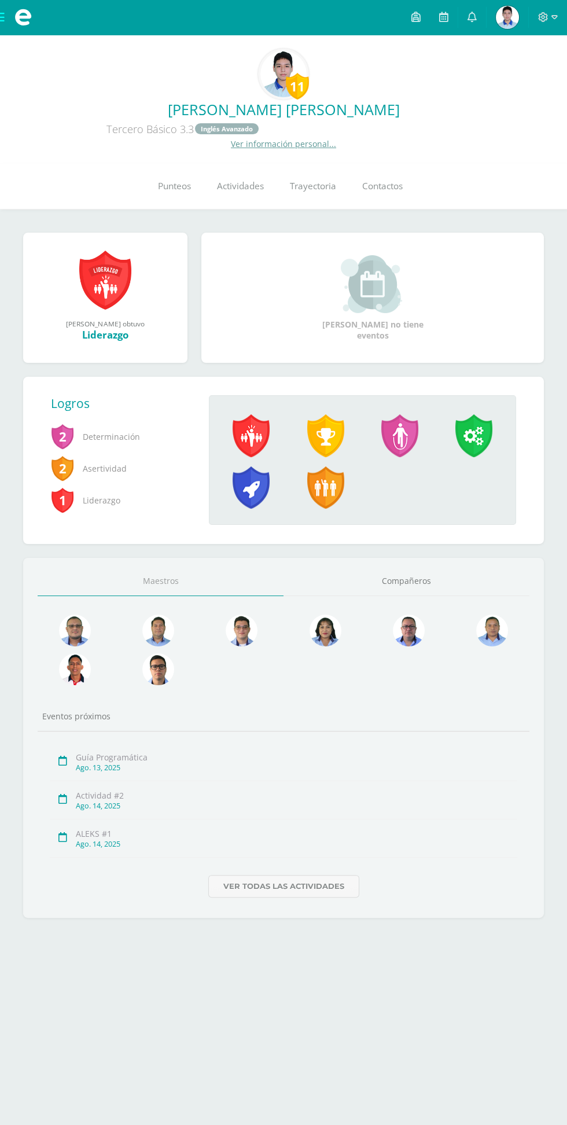
click at [324, 430] on span at bounding box center [325, 436] width 37 height 43
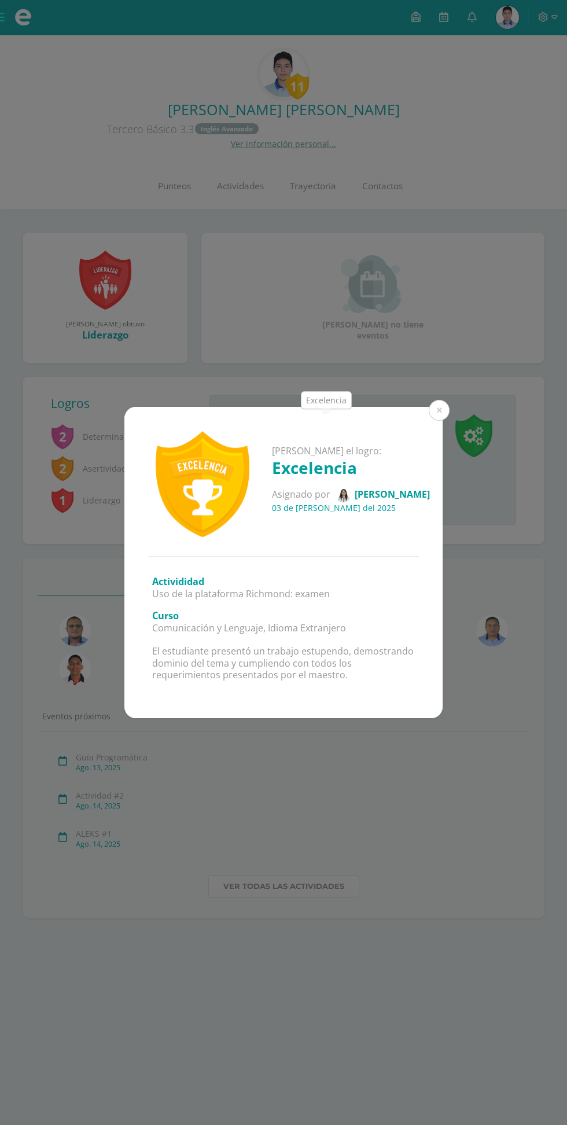
click at [177, 270] on div "Fernando José ganó el logro: Excelencia Asignado por Jessica Monroy 03 de Julio…" at bounding box center [283, 562] width 567 height 1125
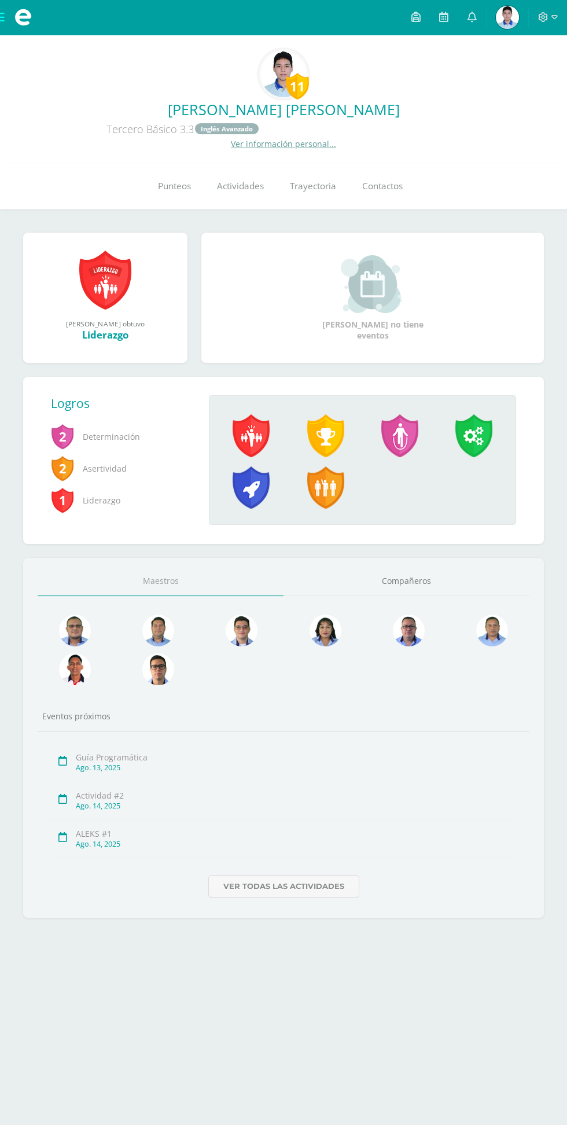
click at [155, 185] on link "Punteos" at bounding box center [174, 186] width 59 height 46
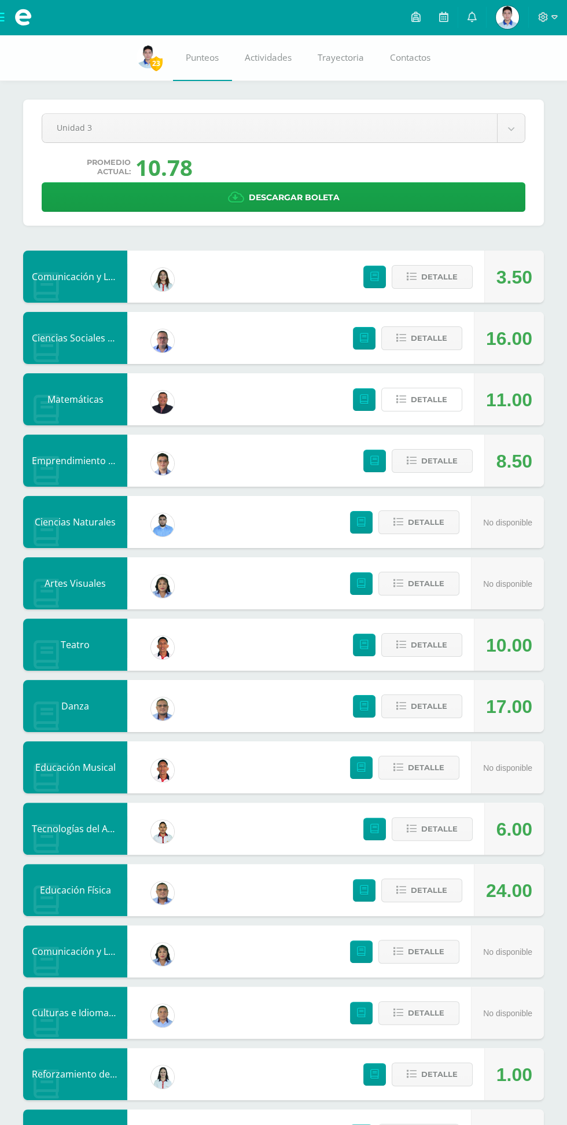
click at [421, 405] on span "Detalle" at bounding box center [429, 399] width 36 height 21
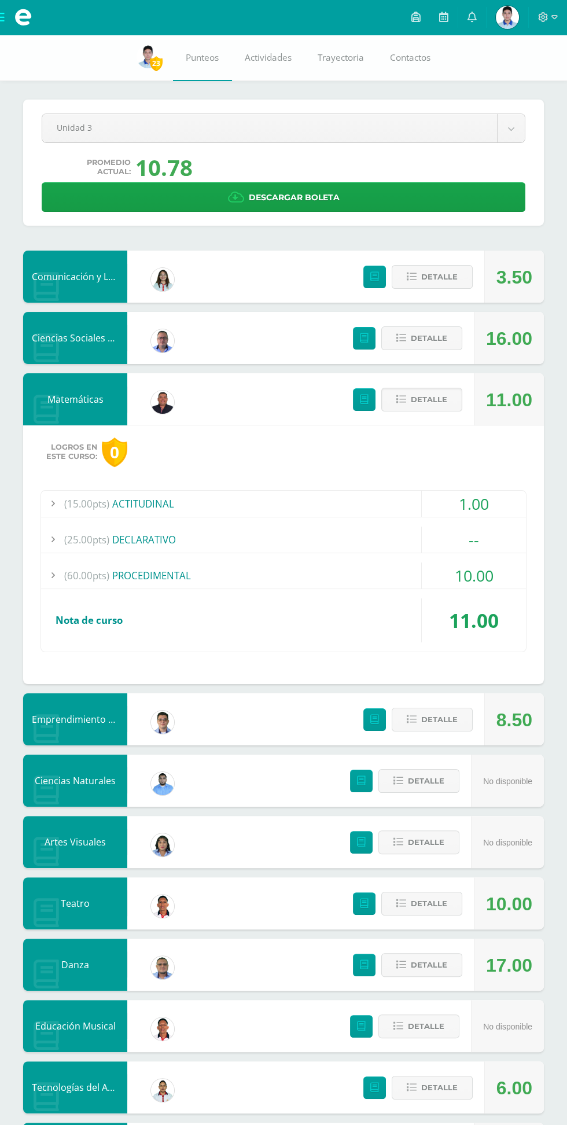
click at [432, 399] on span "Detalle" at bounding box center [429, 399] width 36 height 21
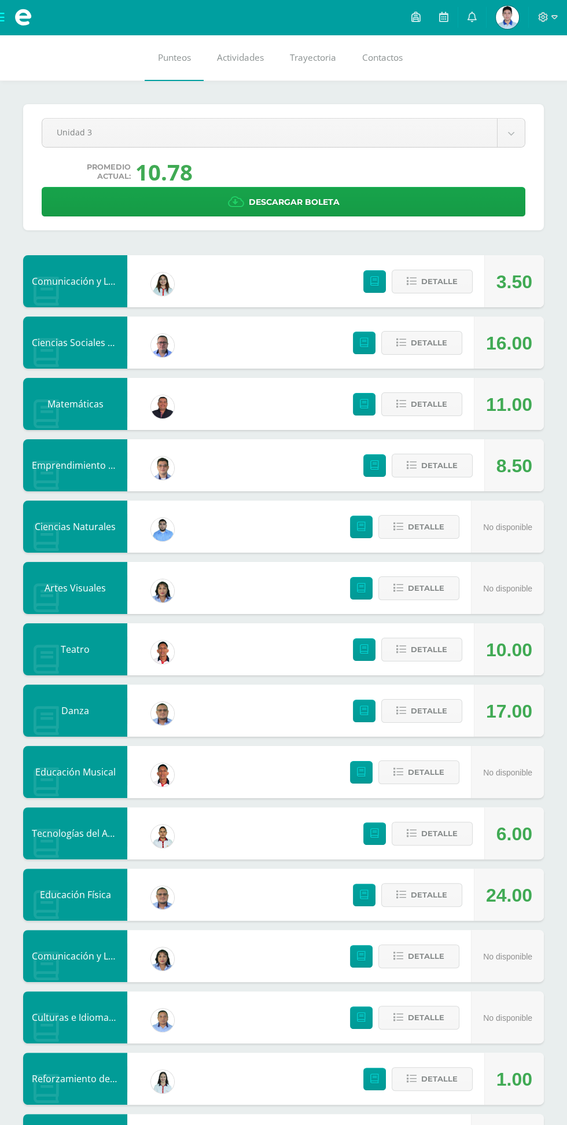
click at [511, 134] on body "Mis cursos Archivos Cerrar panel Artes Visuales Tercero Básico "3.3" Ciencias N…" at bounding box center [283, 625] width 567 height 1251
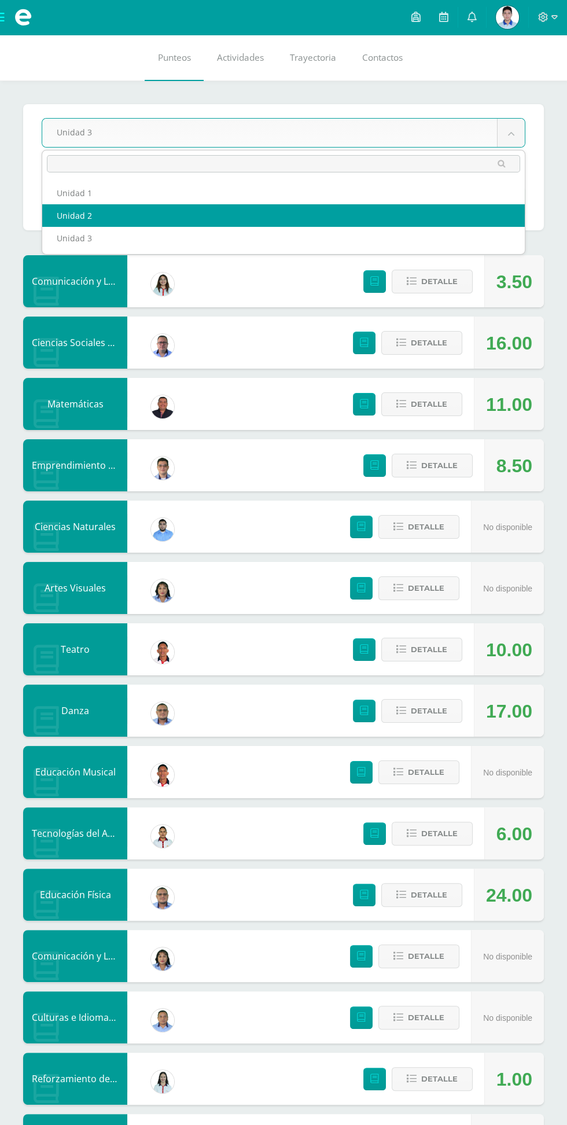
select select "Unidad 2"
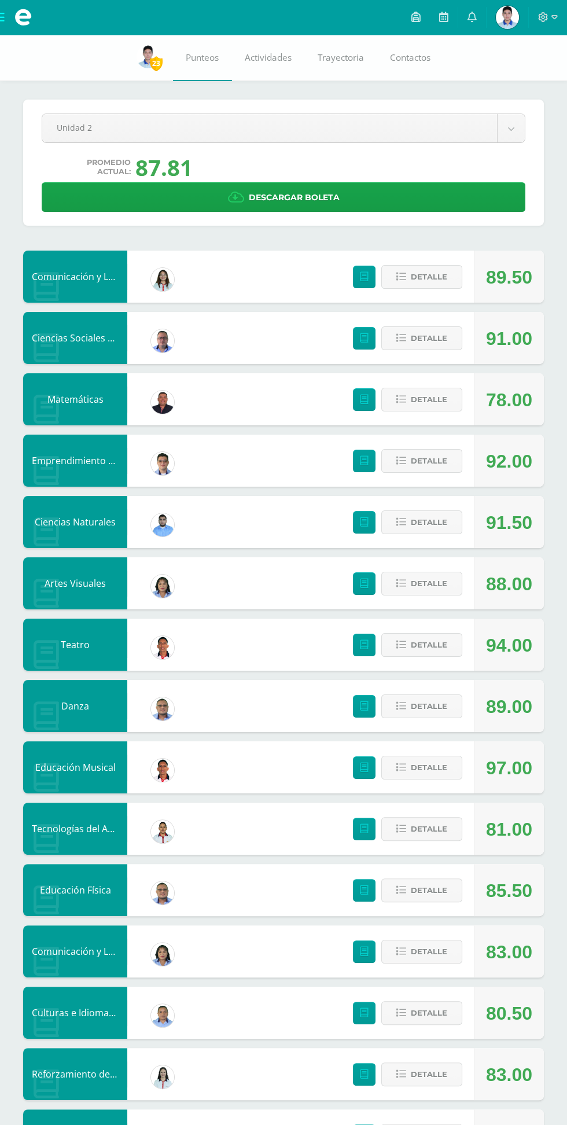
click at [492, 129] on body "Mis cursos Archivos Cerrar panel Artes Visuales Tercero Básico "3.3" Ciencias N…" at bounding box center [283, 623] width 567 height 1246
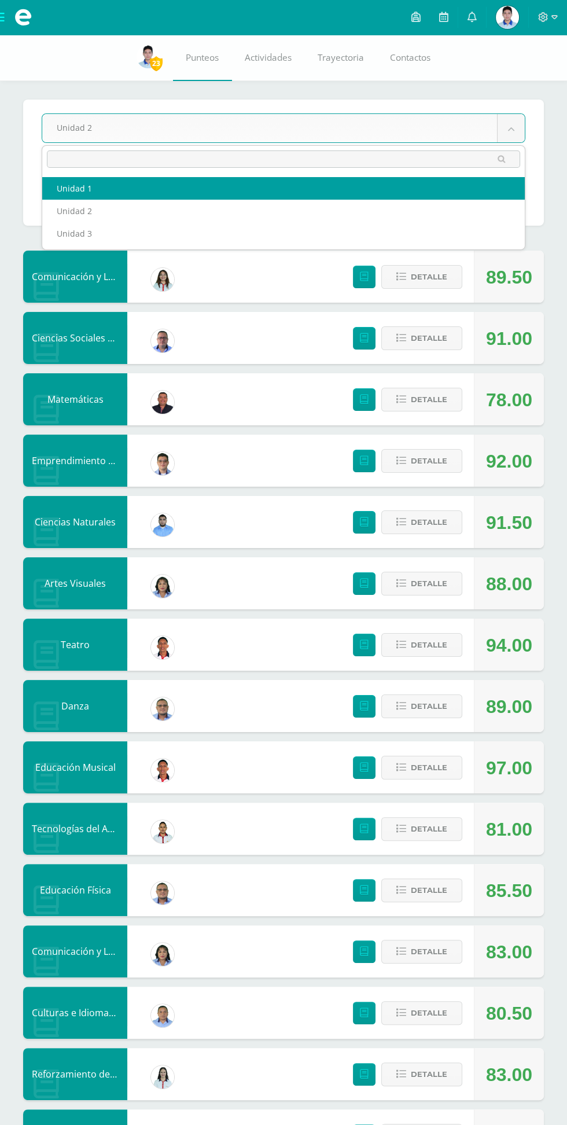
select select "Unidad 1"
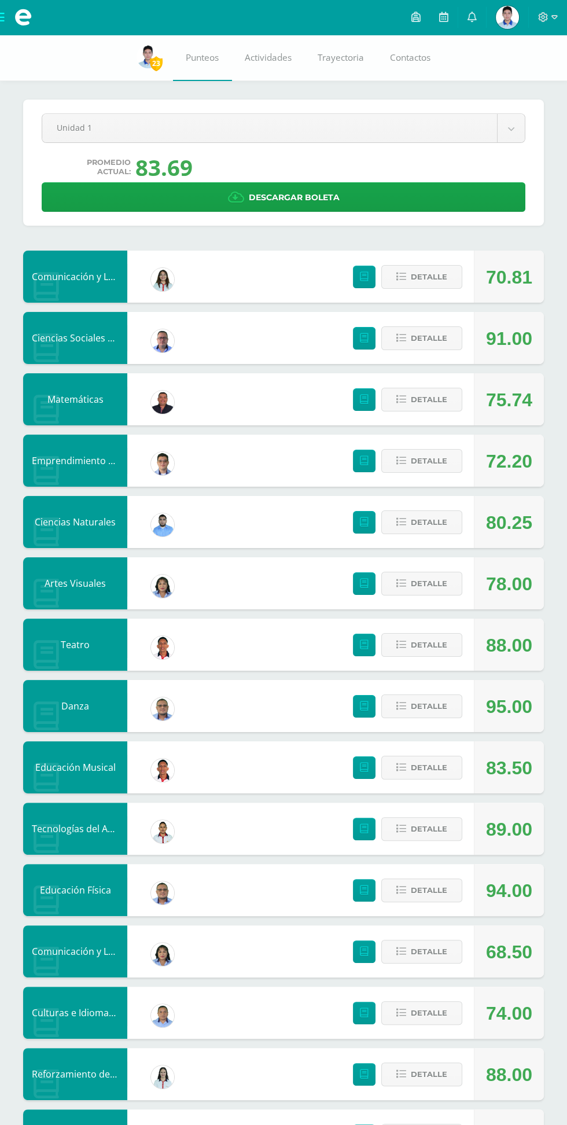
click at [544, 17] on icon at bounding box center [543, 17] width 10 height 10
click at [522, 79] on span "Cerrar sesión" at bounding box center [519, 79] width 52 height 11
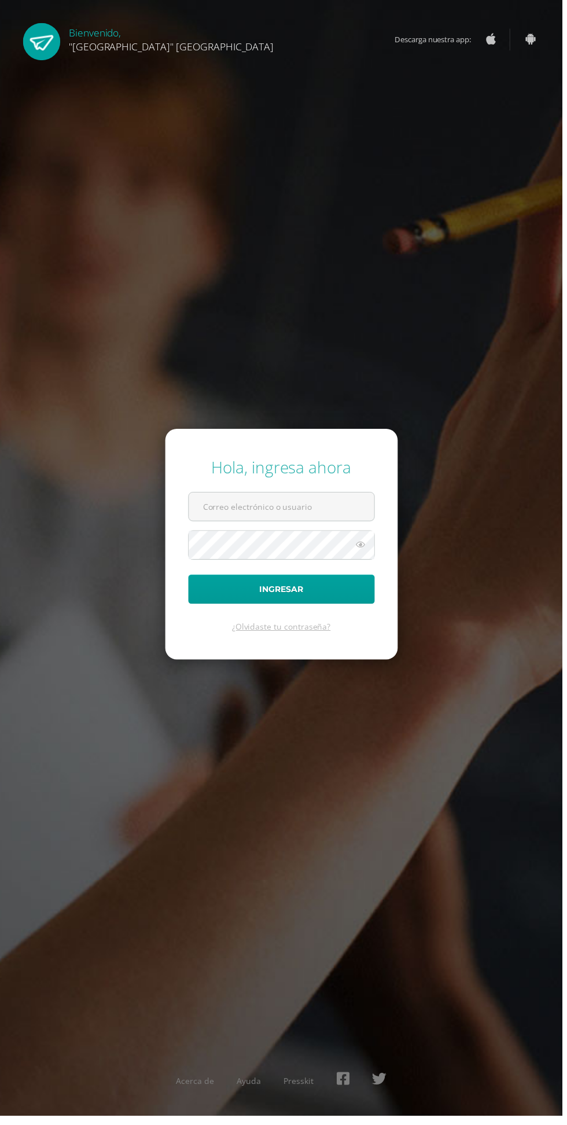
click at [254, 525] on input "text" at bounding box center [283, 511] width 187 height 28
click at [208, 525] on input "text" at bounding box center [283, 511] width 187 height 28
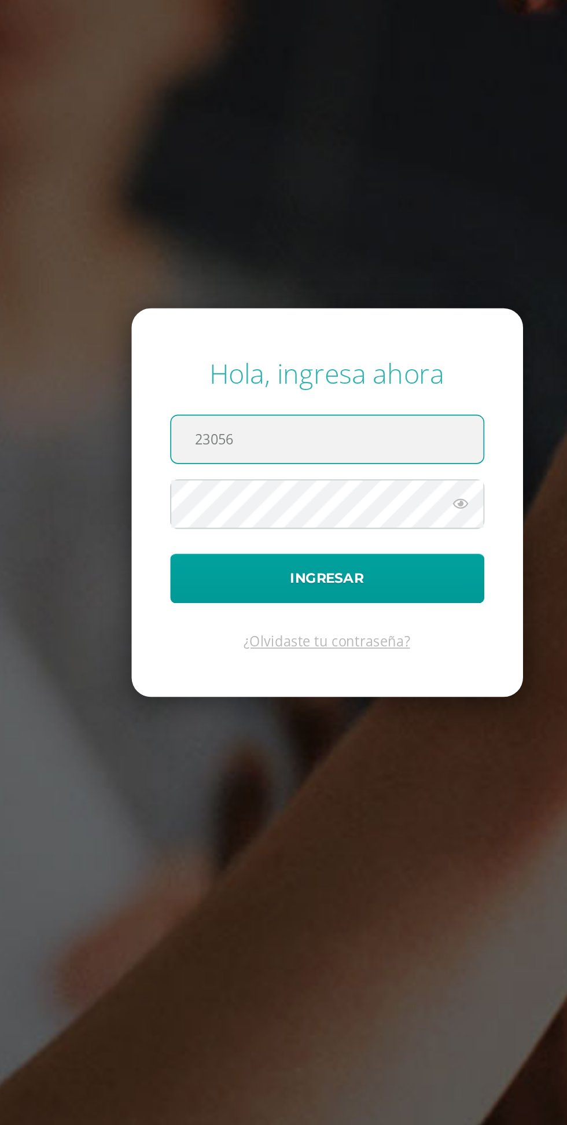
type input "[EMAIL_ADDRESS][DOMAIN_NAME]"
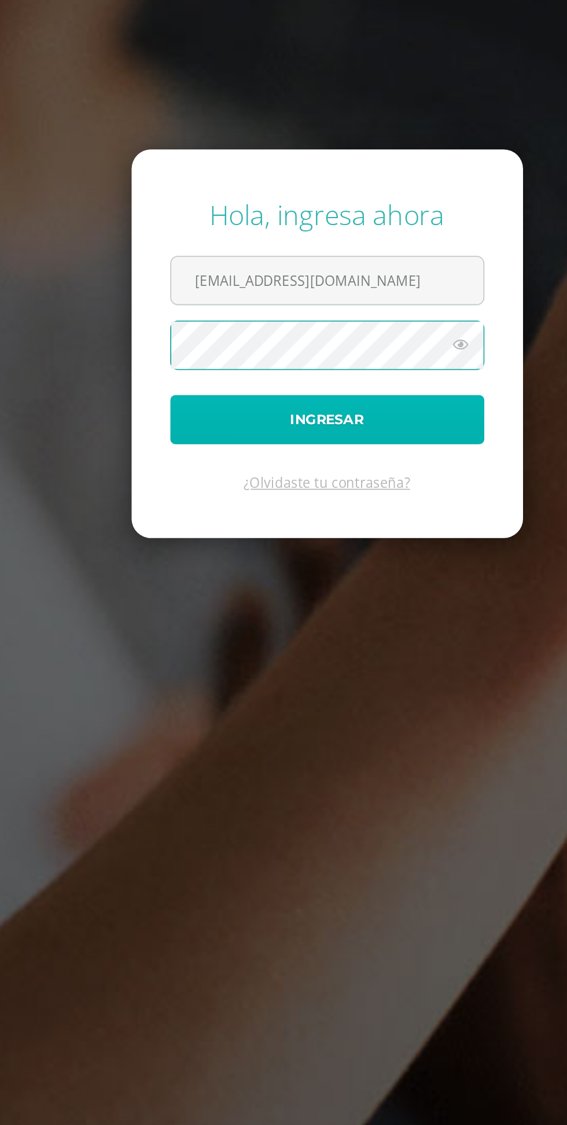
click at [351, 609] on button "Ingresar" at bounding box center [284, 594] width 188 height 30
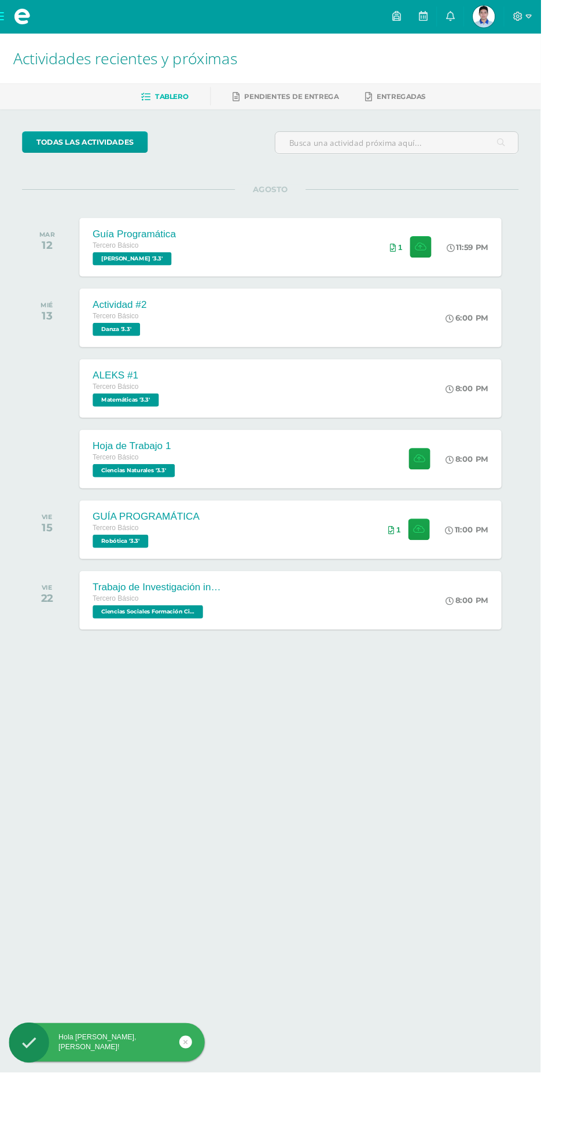
click at [18, 22] on span at bounding box center [22, 17] width 17 height 17
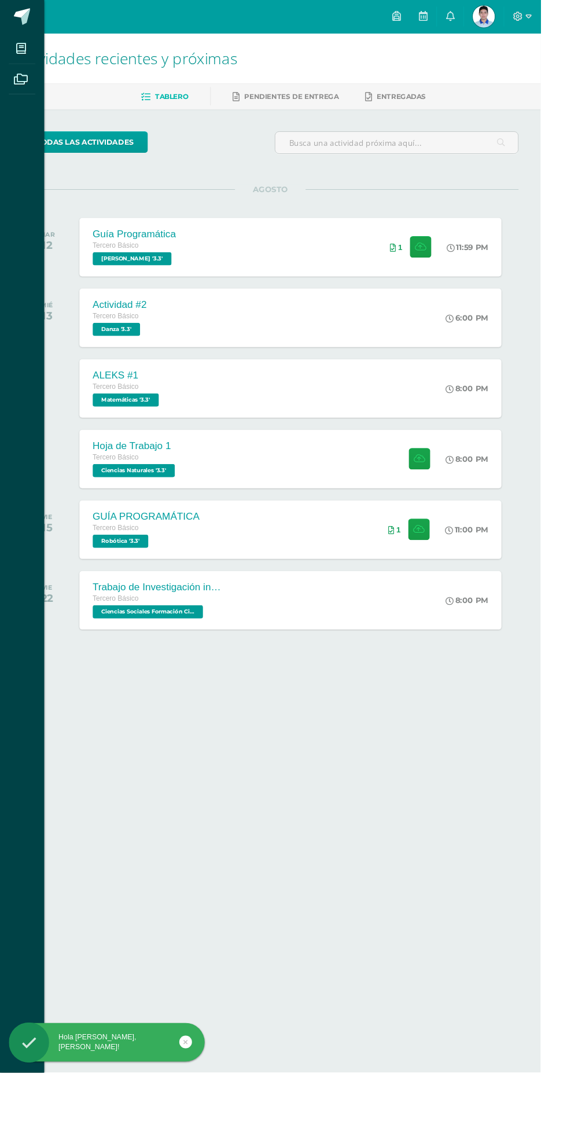
click at [22, 51] on icon at bounding box center [22, 51] width 10 height 12
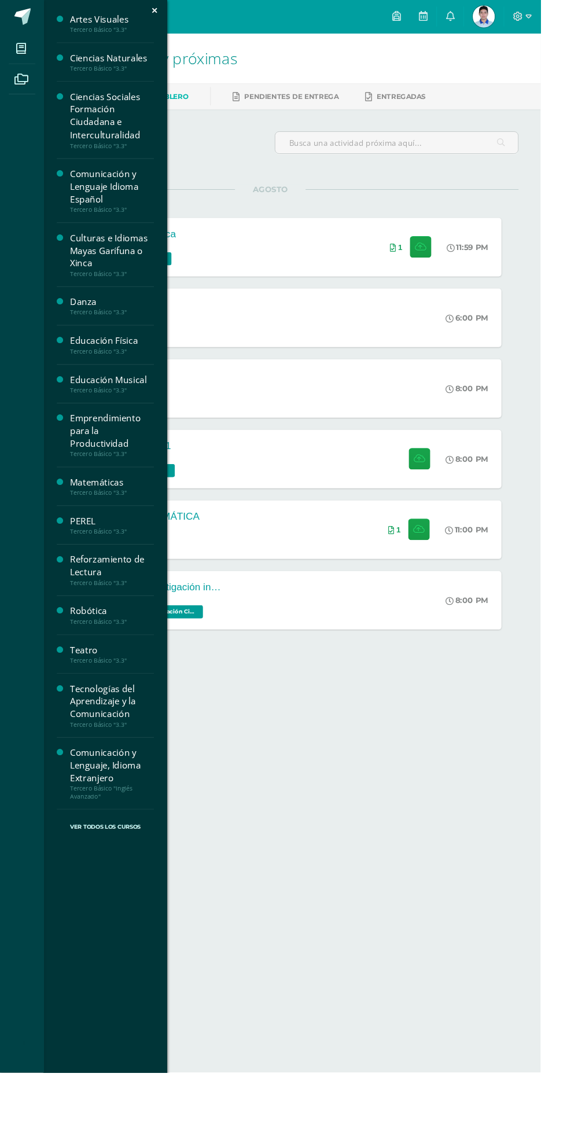
click at [89, 594] on div "Reforzamiento de Lectura" at bounding box center [118, 594] width 88 height 27
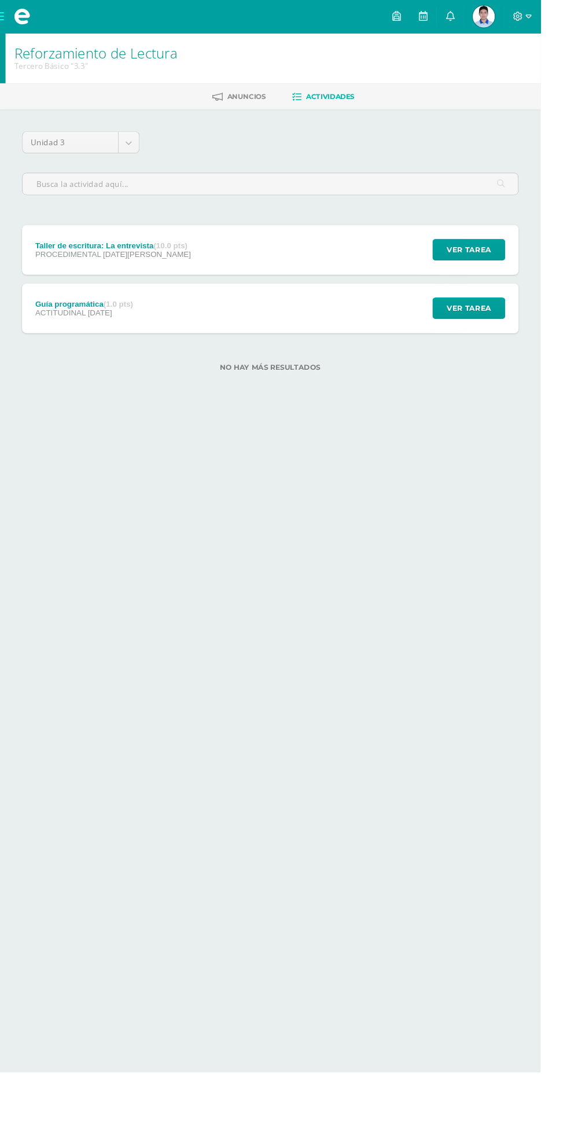
click at [409, 261] on div "Taller de escritura: La entrevista (10.0 pts) PROCEDIMENTAL [DATE][PERSON_NAME]…" at bounding box center [283, 262] width 521 height 52
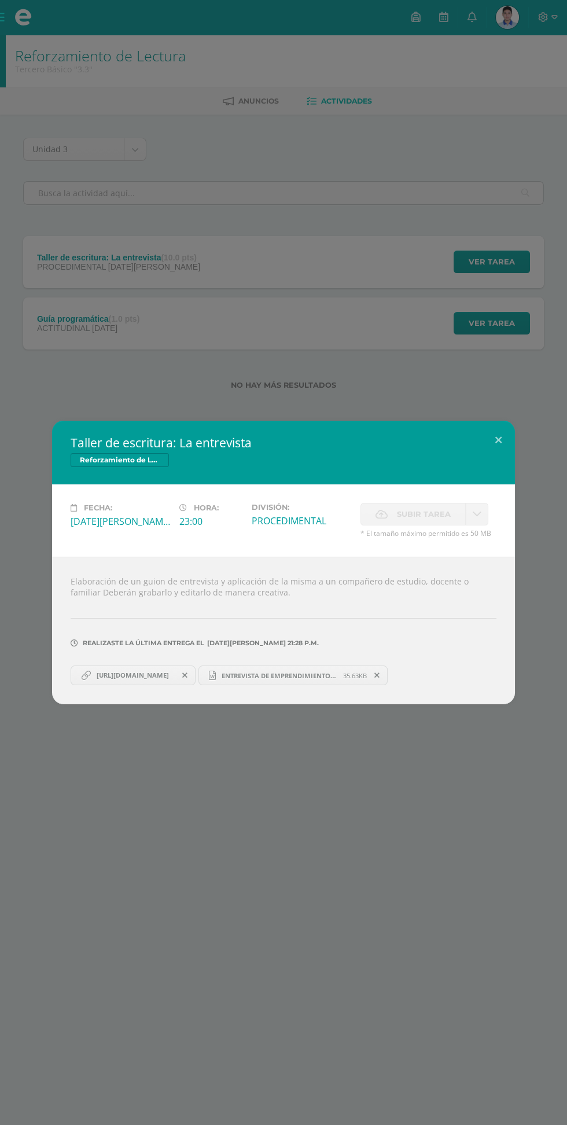
click at [339, 676] on span "ENTREVISTA DE EMPRENDIMIENTO.docx" at bounding box center [279, 676] width 127 height 9
click at [175, 672] on span "[URL][DOMAIN_NAME]" at bounding box center [133, 675] width 84 height 9
